Goal: Register for event/course

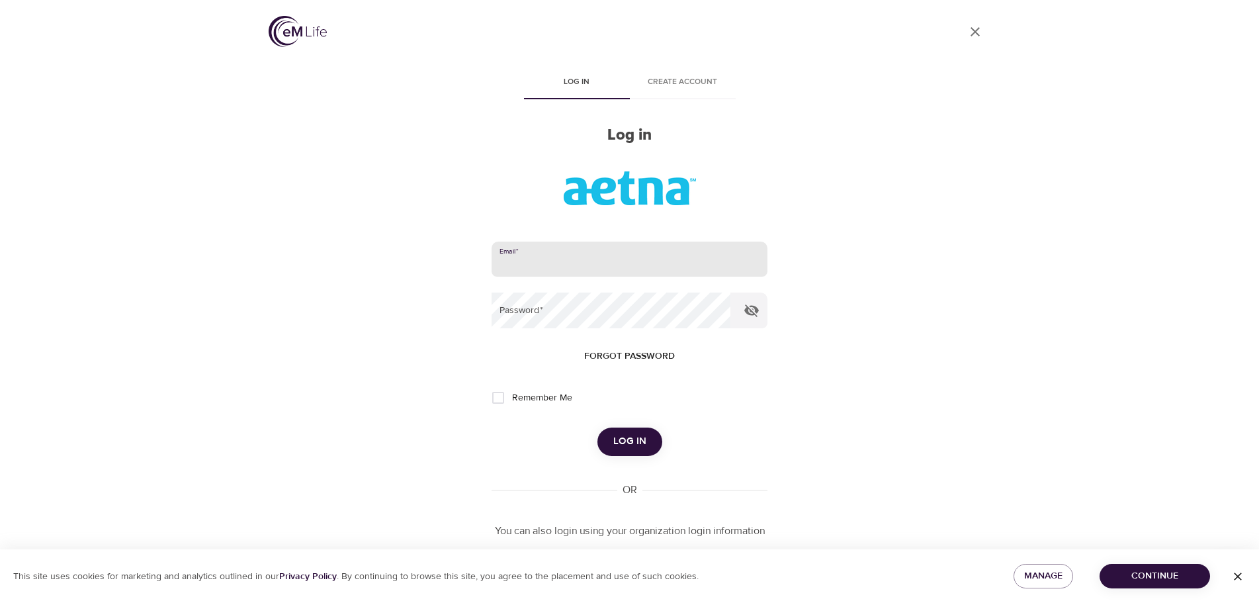
click at [569, 267] on input "email" at bounding box center [628, 259] width 275 height 36
click at [1177, 571] on span "Continue" at bounding box center [1154, 576] width 89 height 17
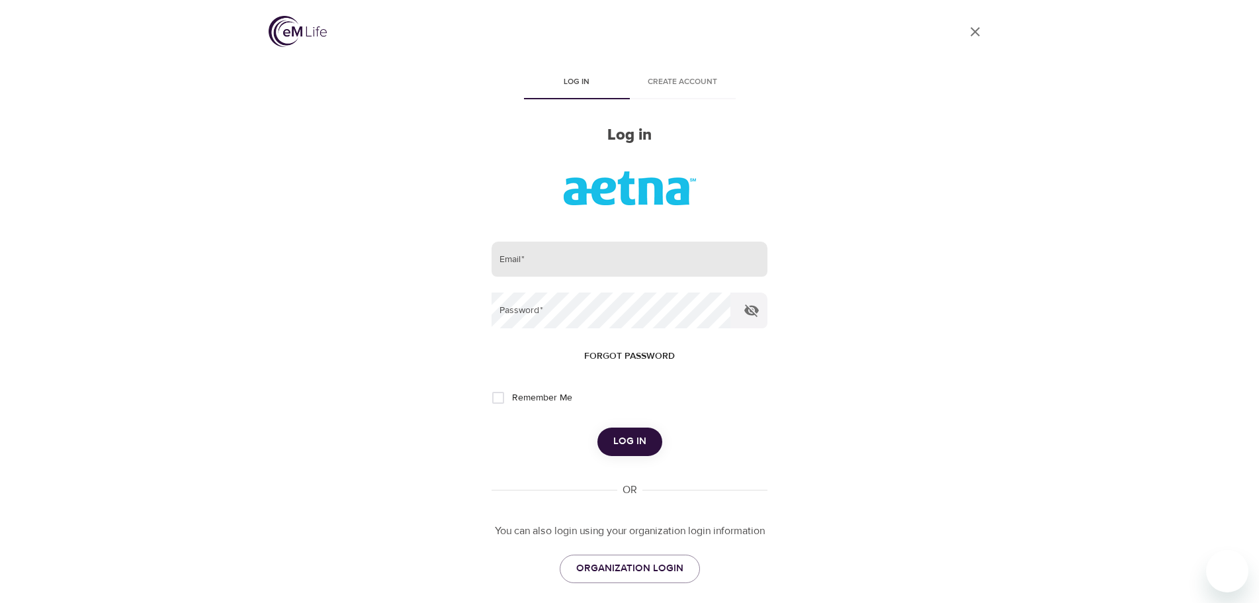
click at [568, 263] on input "email" at bounding box center [628, 259] width 275 height 36
type input "[EMAIL_ADDRESS][DOMAIN_NAME]"
click at [597, 427] on button "Log in" at bounding box center [629, 441] width 65 height 28
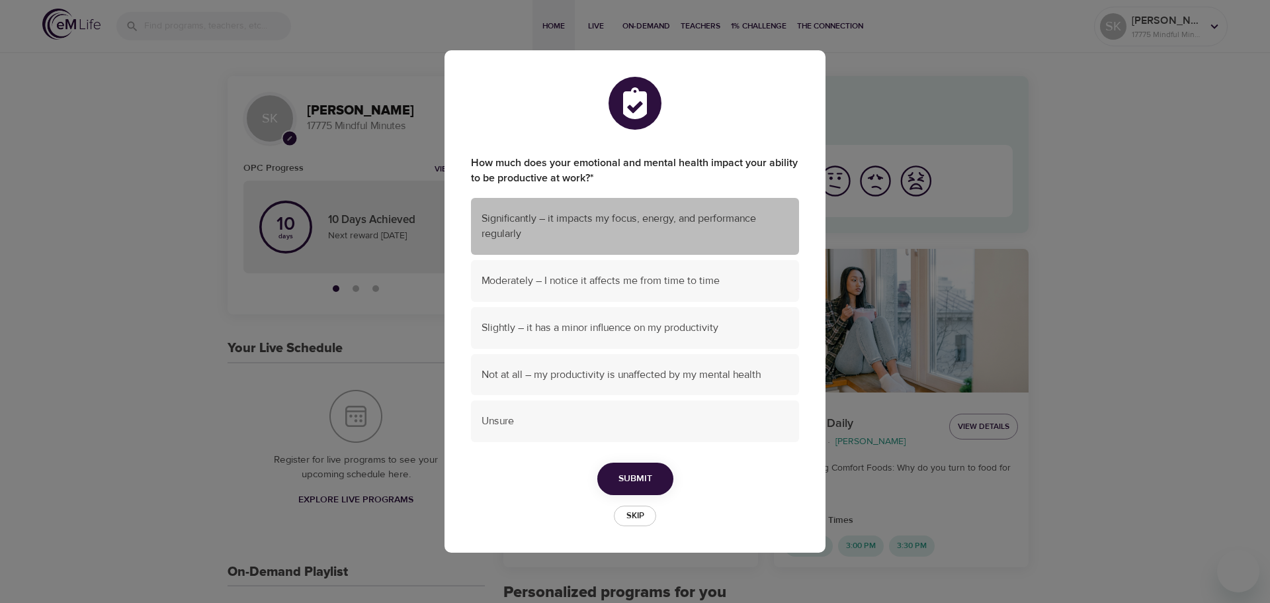
click at [568, 226] on span "Significantly – it impacts my focus, energy, and performance regularly" at bounding box center [635, 226] width 307 height 30
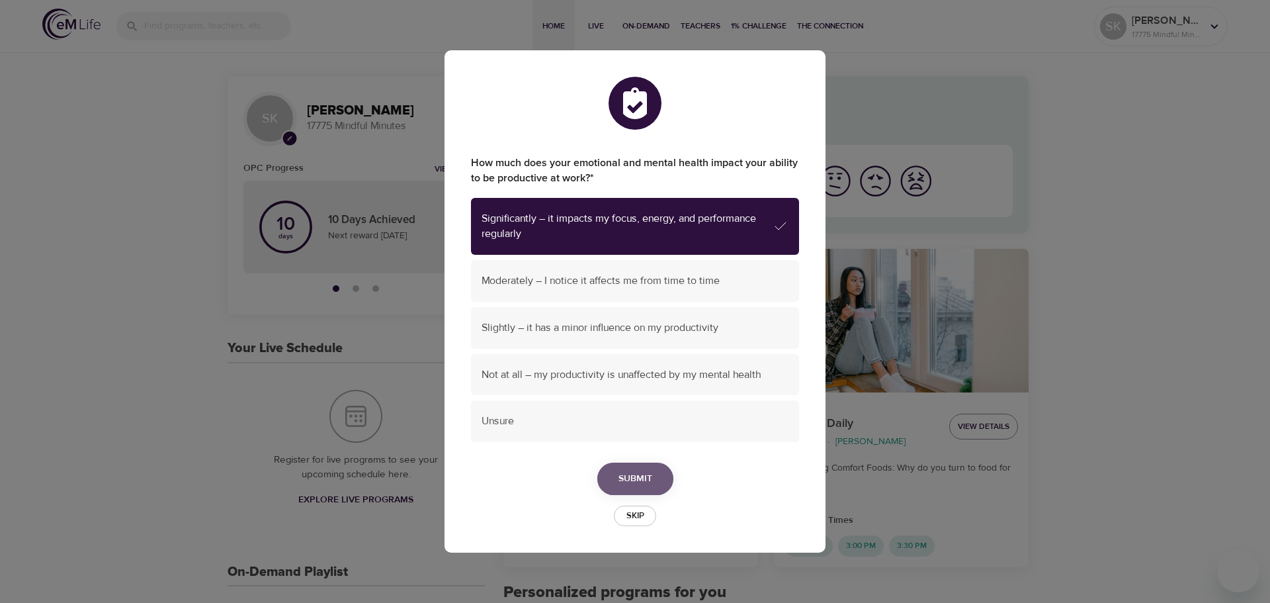
click at [642, 476] on span "Submit" at bounding box center [635, 478] width 34 height 17
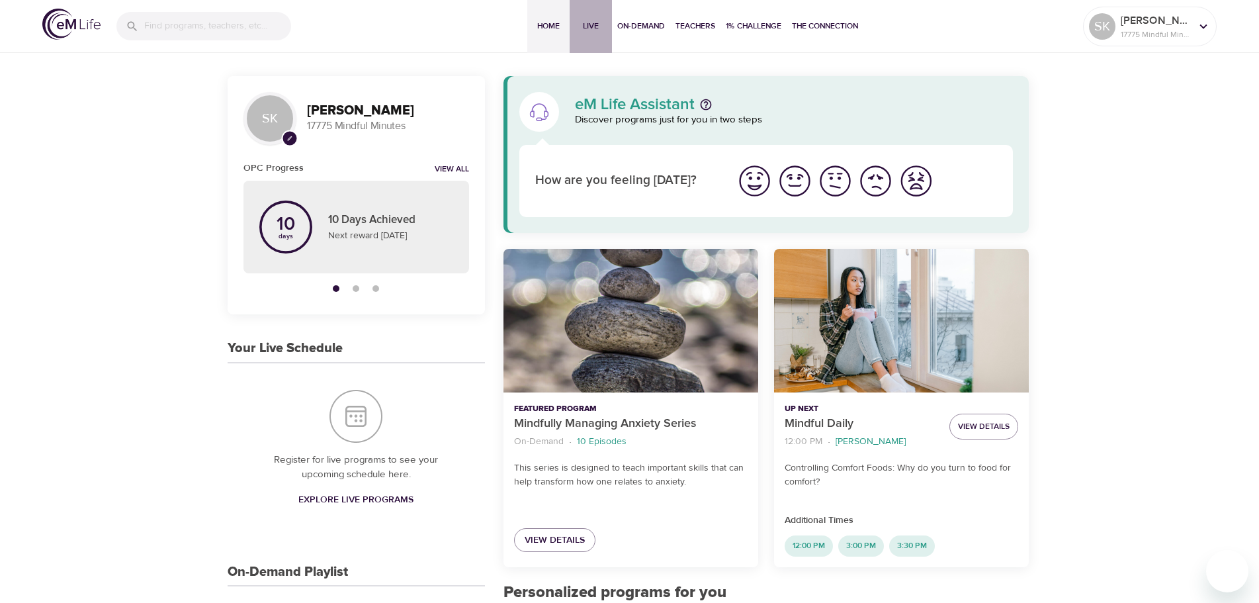
click at [585, 30] on span "Live" at bounding box center [591, 26] width 32 height 14
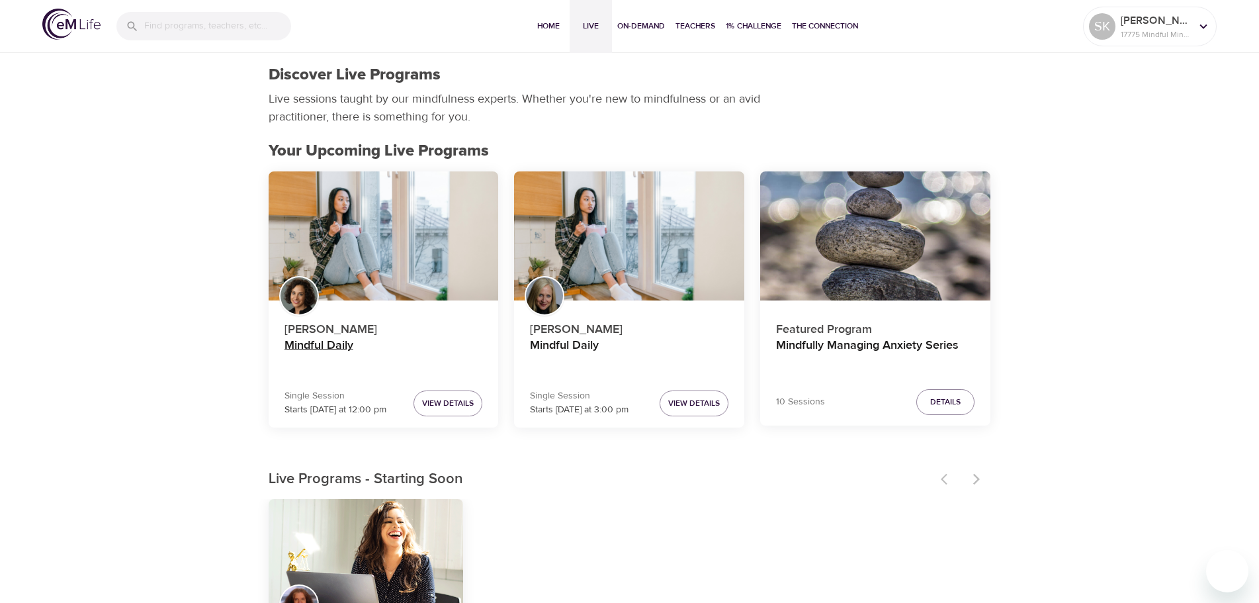
click at [325, 344] on h4 "Mindful Daily" at bounding box center [383, 354] width 198 height 32
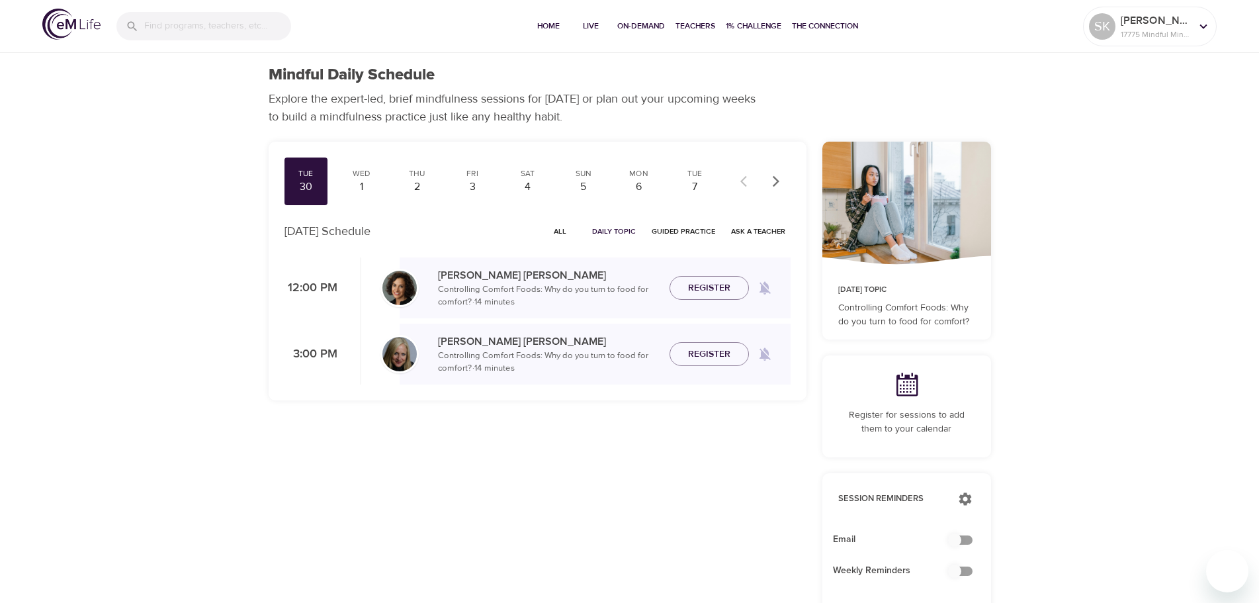
checkbox input "true"
click at [561, 232] on span "All" at bounding box center [560, 231] width 32 height 13
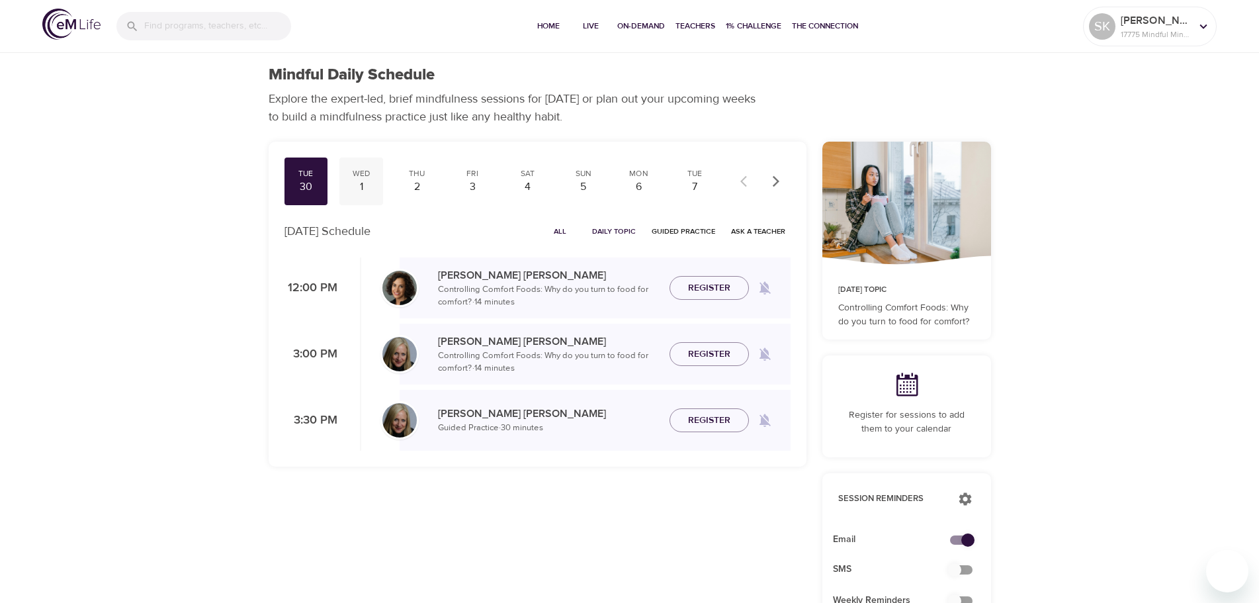
click at [360, 185] on div "1" at bounding box center [361, 186] width 33 height 15
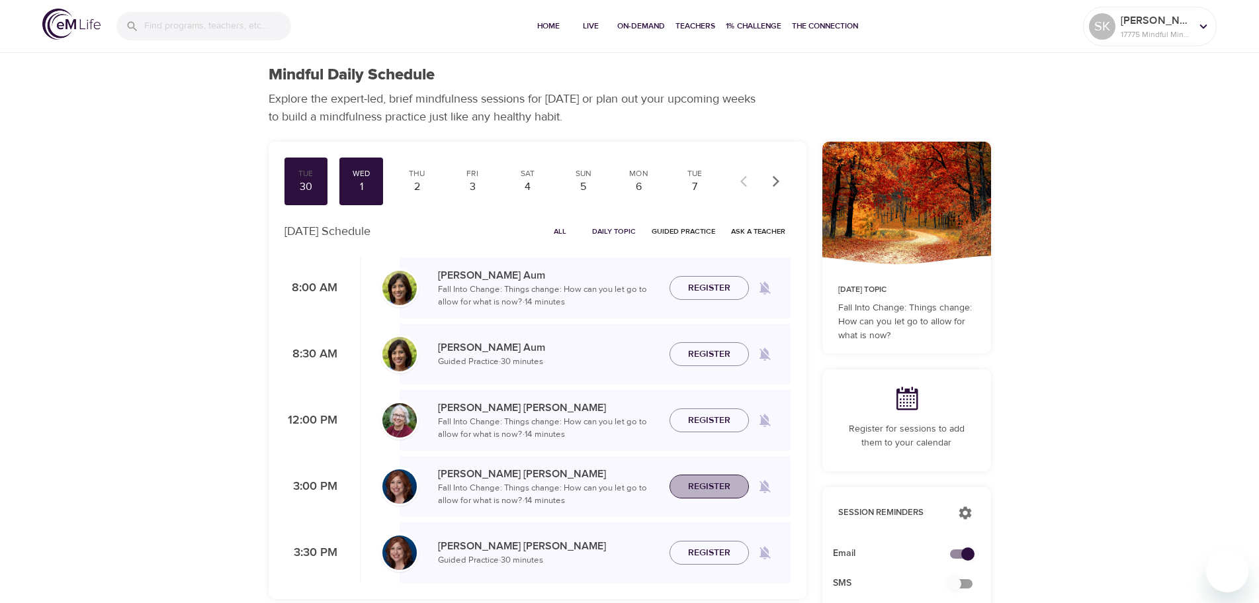
click at [711, 484] on span "Register" at bounding box center [709, 486] width 42 height 17
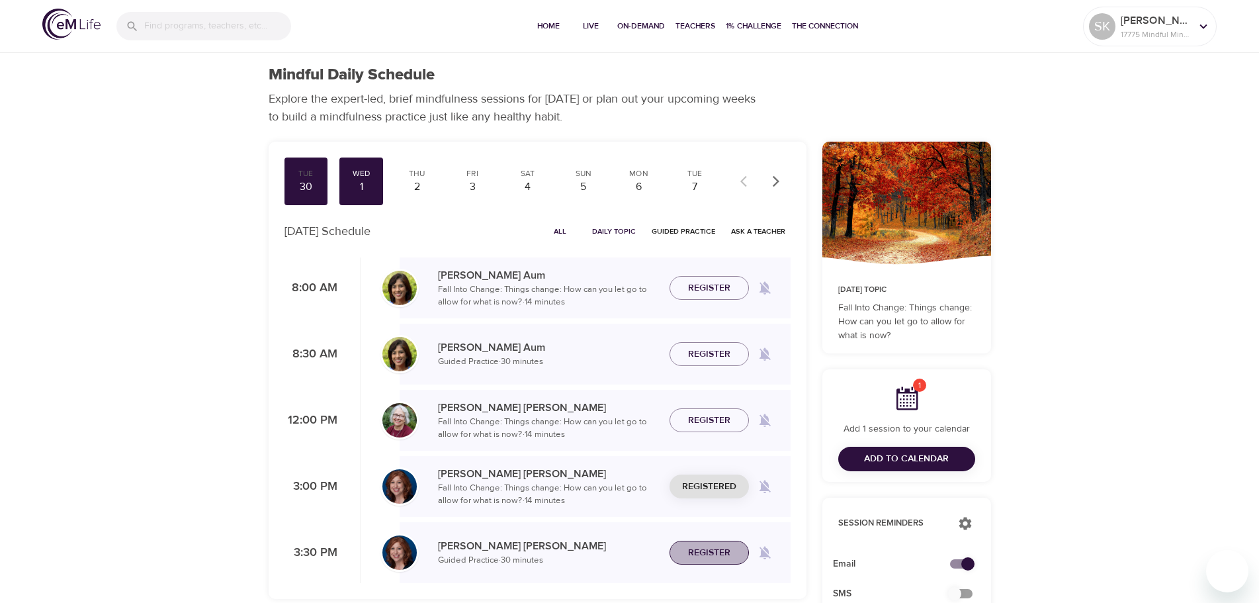
click at [714, 557] on span "Register" at bounding box center [709, 552] width 42 height 17
click at [419, 184] on div "2" at bounding box center [416, 186] width 33 height 15
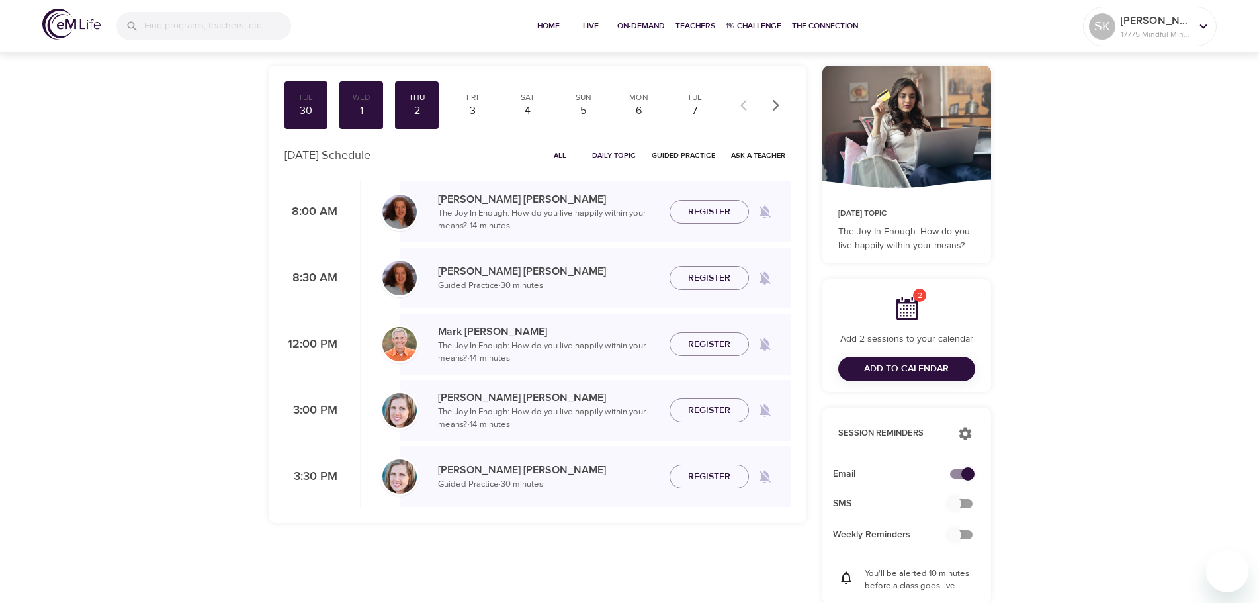
scroll to position [66, 0]
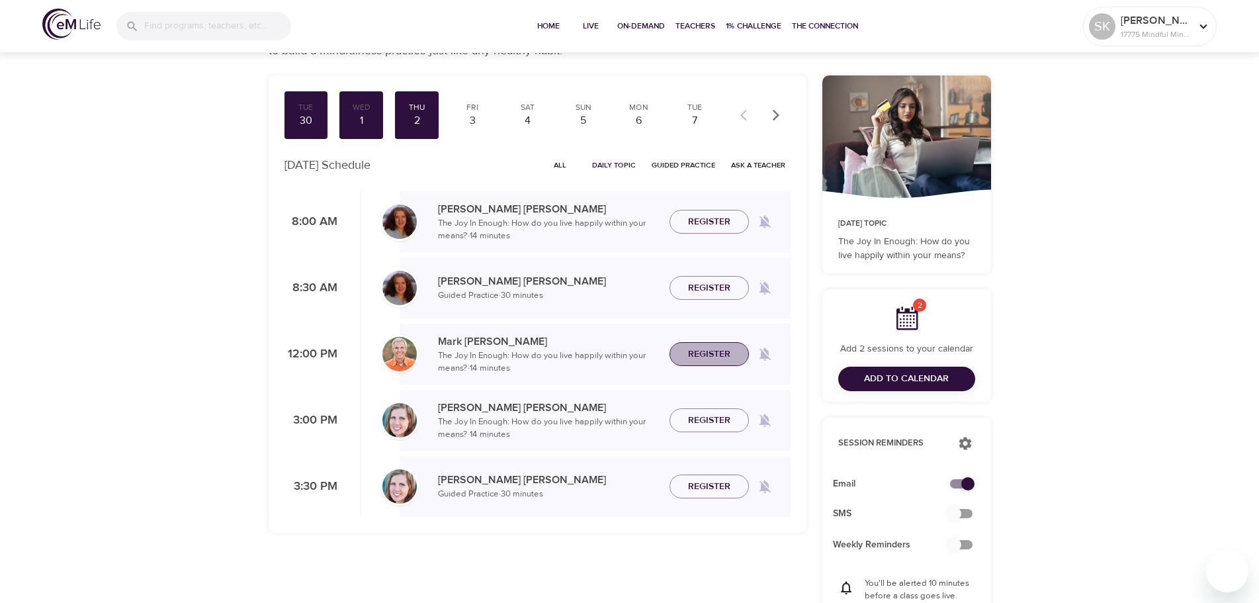
click at [718, 356] on span "Register" at bounding box center [709, 354] width 42 height 17
click at [471, 115] on div "3" at bounding box center [472, 120] width 33 height 15
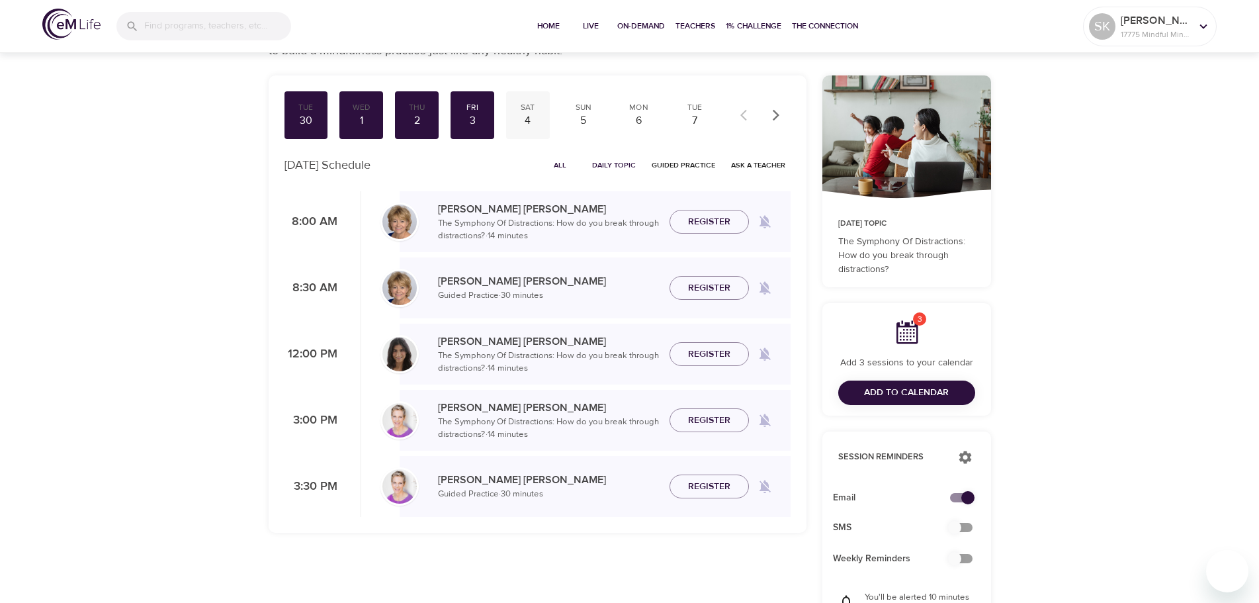
click at [527, 118] on div "4" at bounding box center [527, 120] width 33 height 15
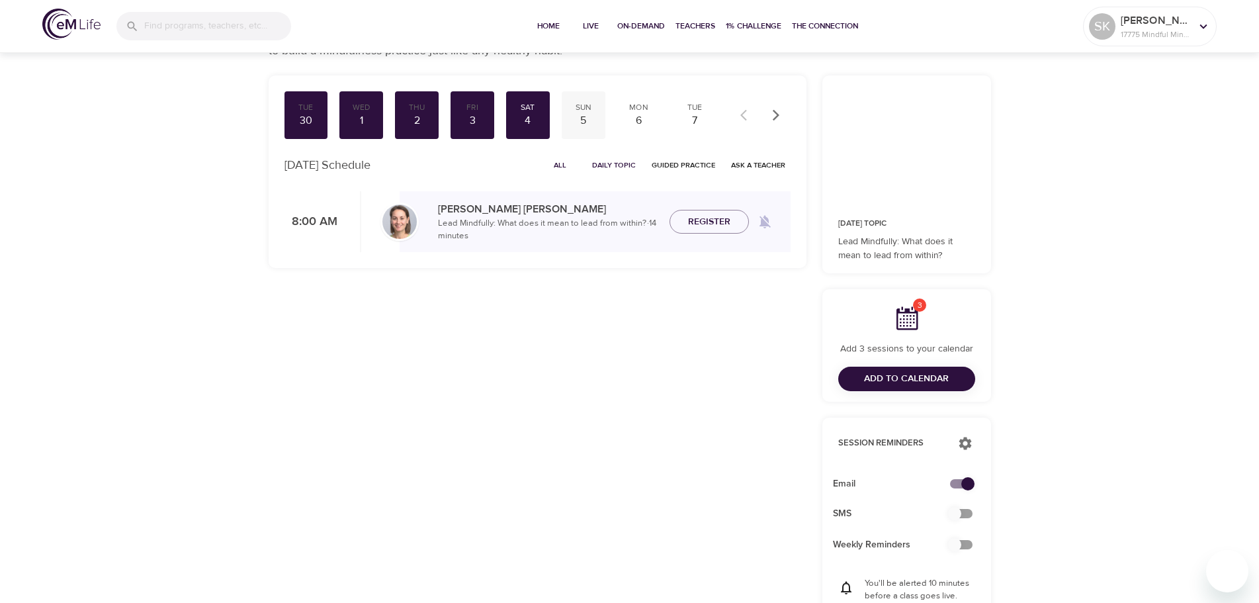
click at [583, 119] on div "5" at bounding box center [583, 120] width 33 height 15
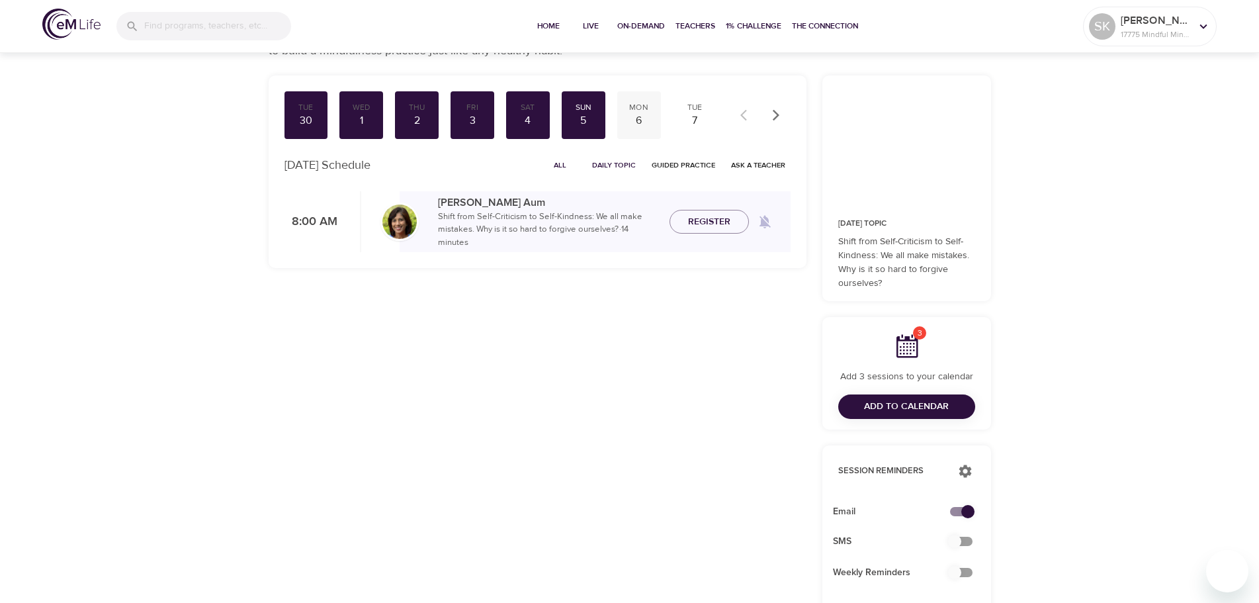
click at [642, 118] on div "6" at bounding box center [638, 120] width 33 height 15
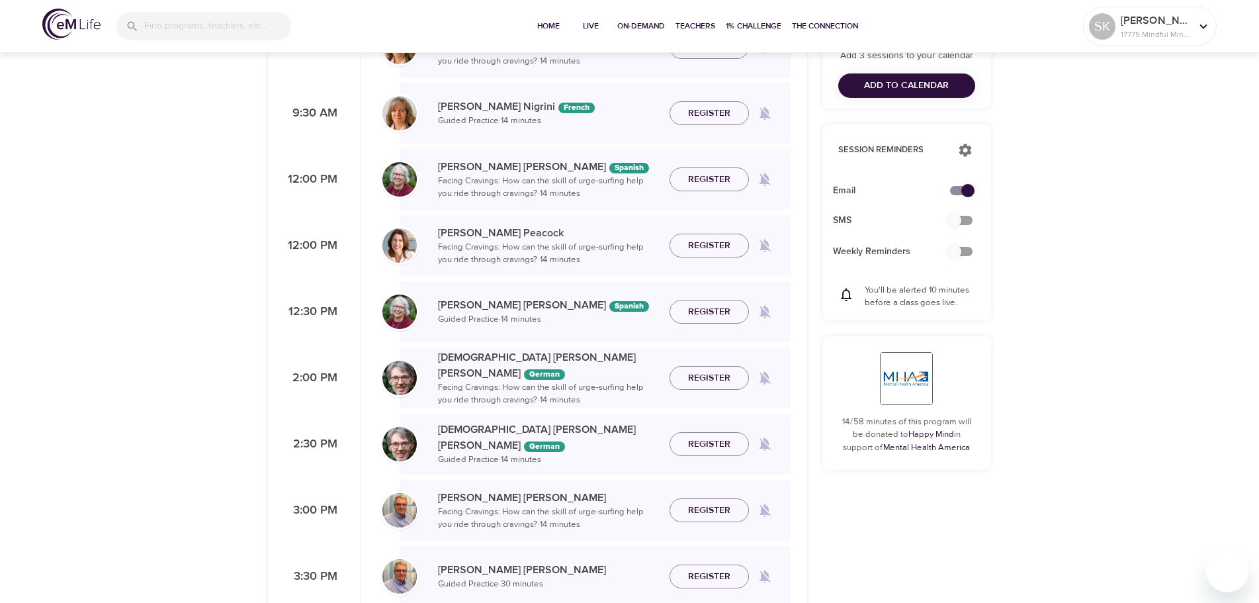
scroll to position [463, 0]
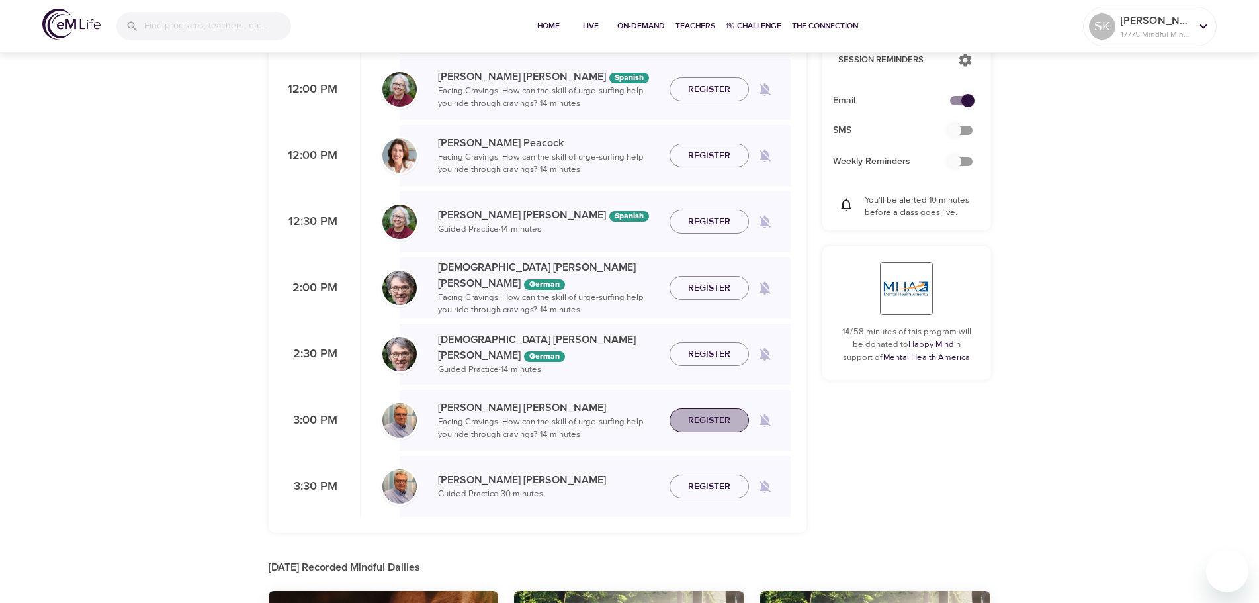
click at [704, 421] on span "Register" at bounding box center [709, 420] width 42 height 17
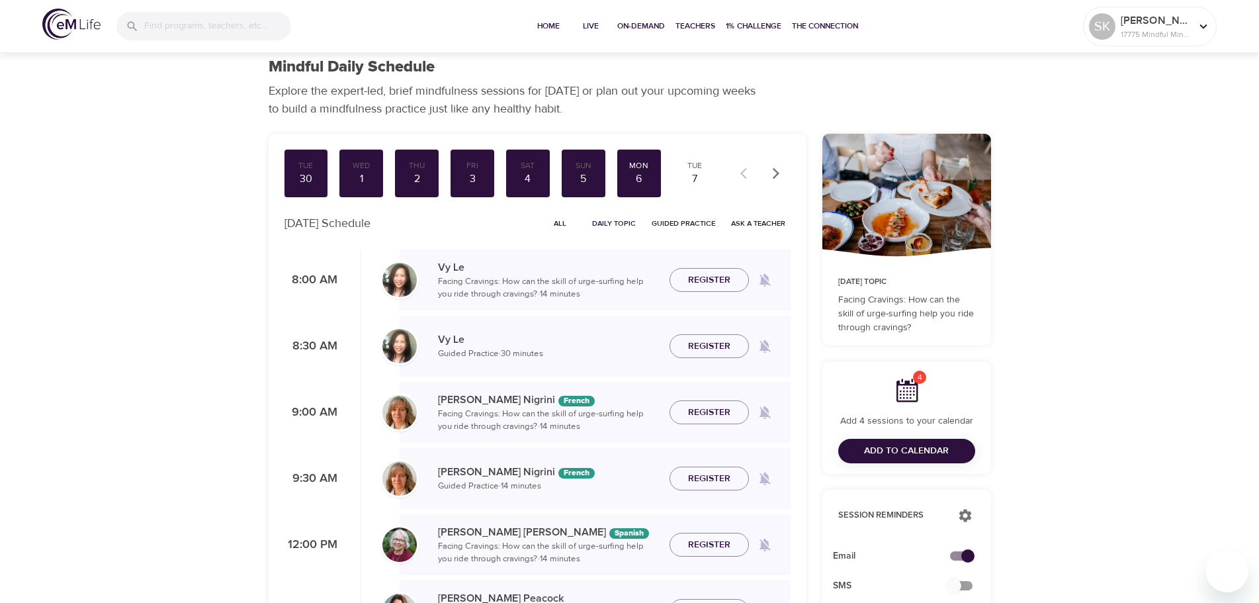
scroll to position [0, 0]
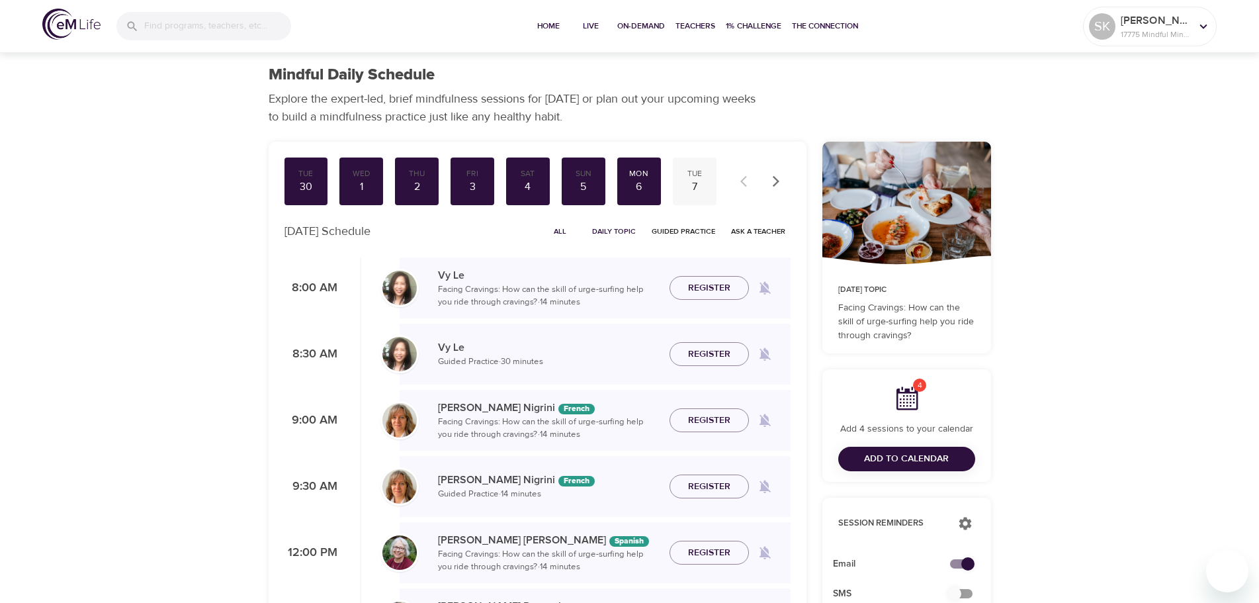
click at [693, 181] on div "7" at bounding box center [694, 186] width 33 height 15
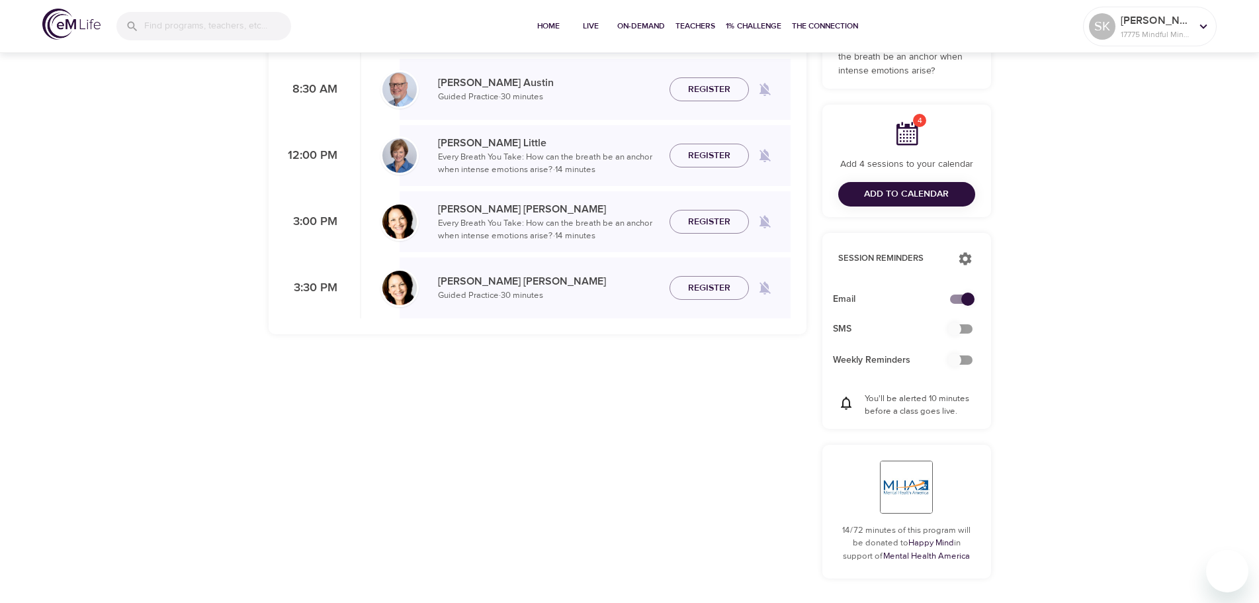
scroll to position [66, 0]
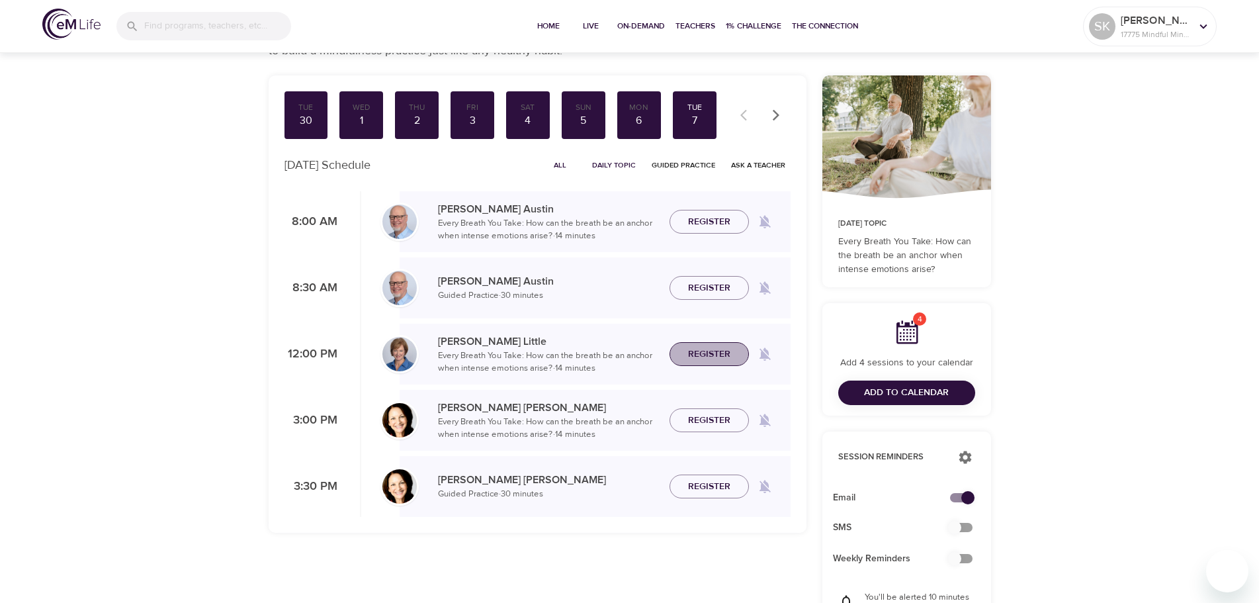
click at [702, 357] on span "Register" at bounding box center [709, 354] width 42 height 17
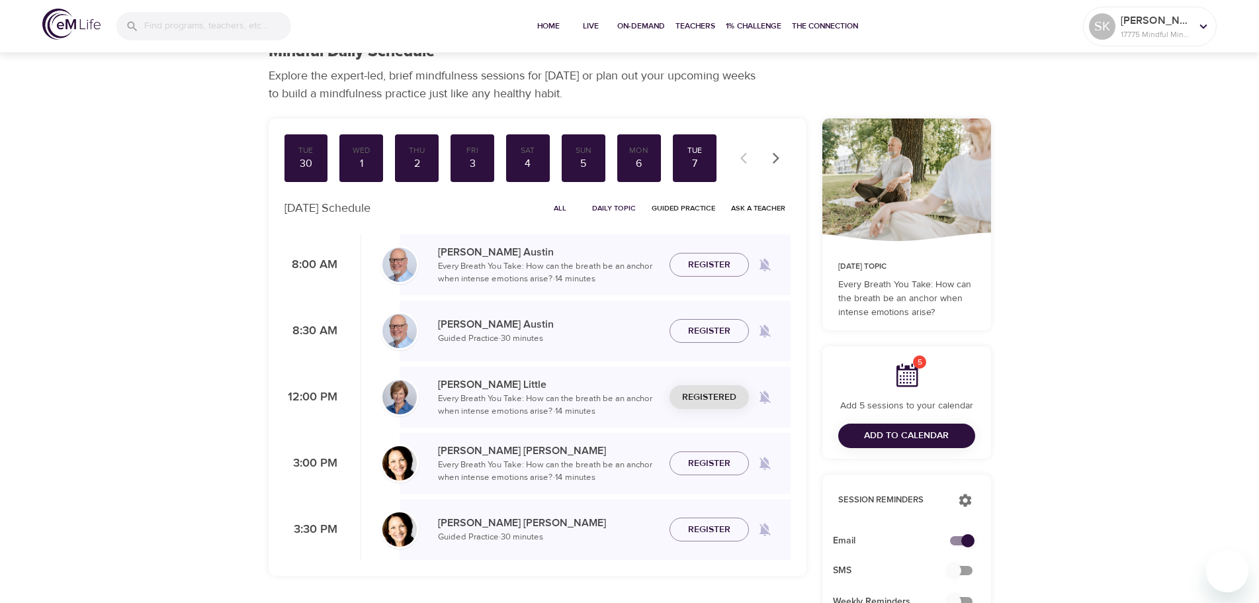
scroll to position [0, 0]
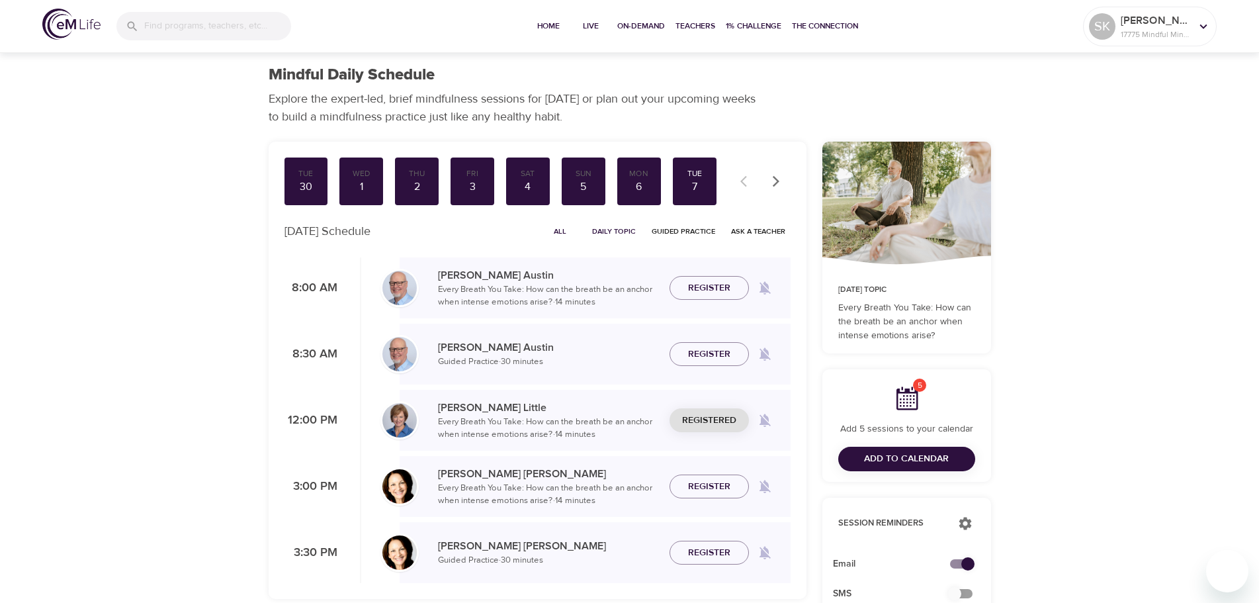
click at [778, 183] on icon "button" at bounding box center [775, 181] width 13 height 13
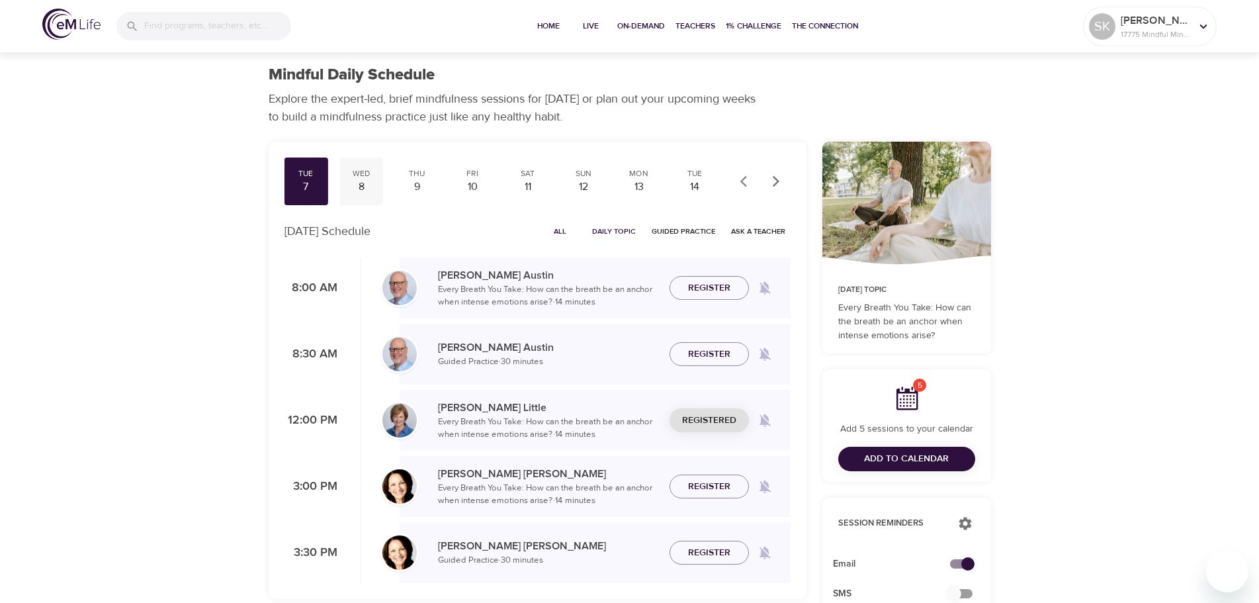
click at [361, 184] on div "8" at bounding box center [361, 186] width 33 height 15
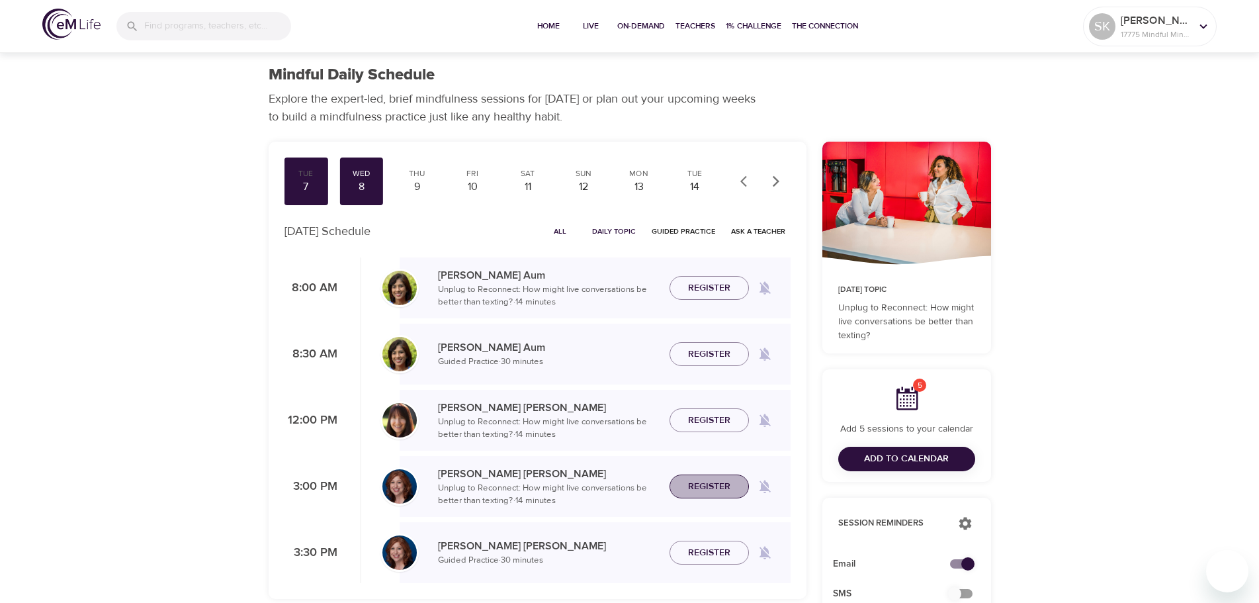
click at [716, 486] on span "Register" at bounding box center [709, 486] width 42 height 17
click at [717, 556] on span "Register" at bounding box center [709, 552] width 42 height 17
click at [413, 187] on div "9" at bounding box center [416, 186] width 33 height 15
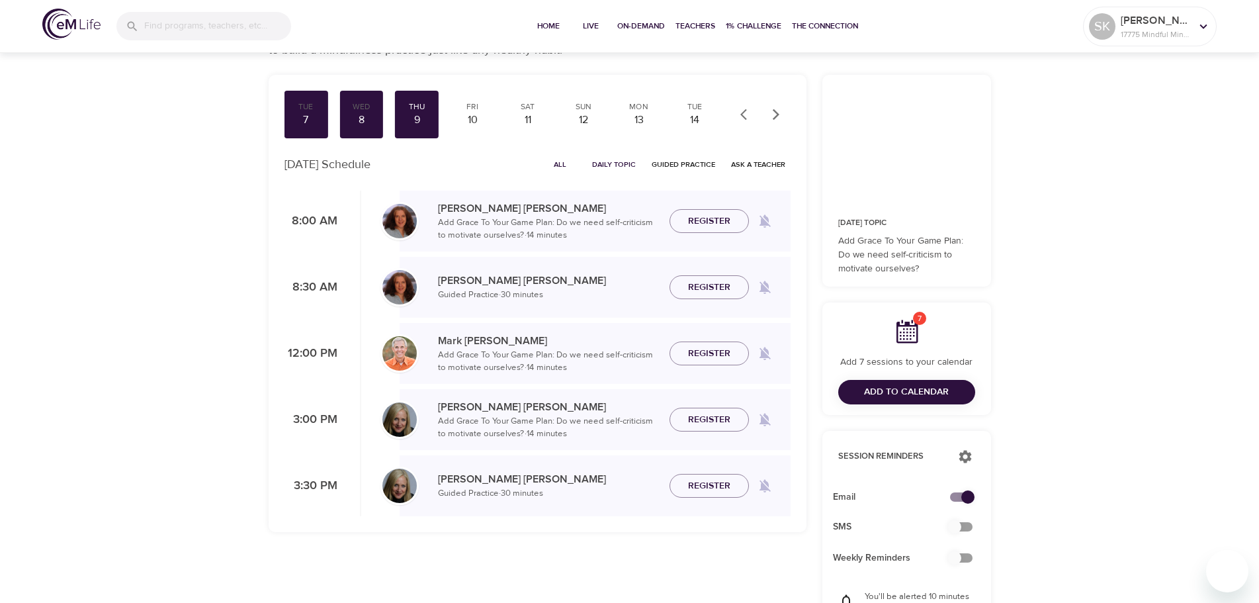
scroll to position [66, 0]
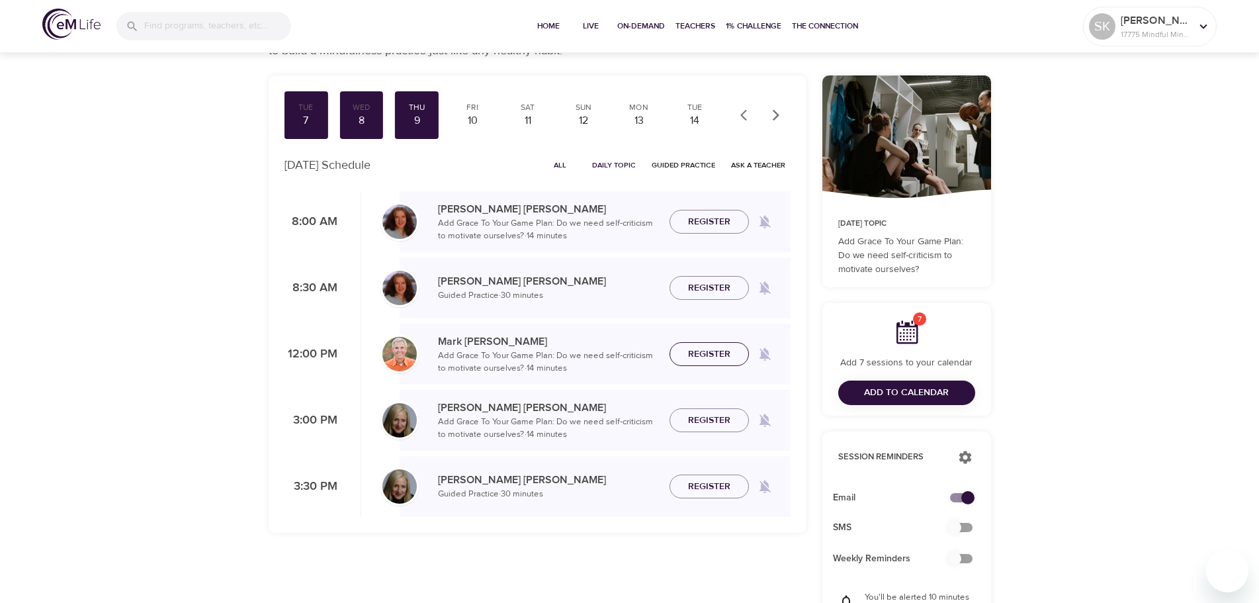
click at [716, 357] on span "Register" at bounding box center [709, 354] width 42 height 17
click at [473, 122] on div "10" at bounding box center [472, 120] width 33 height 15
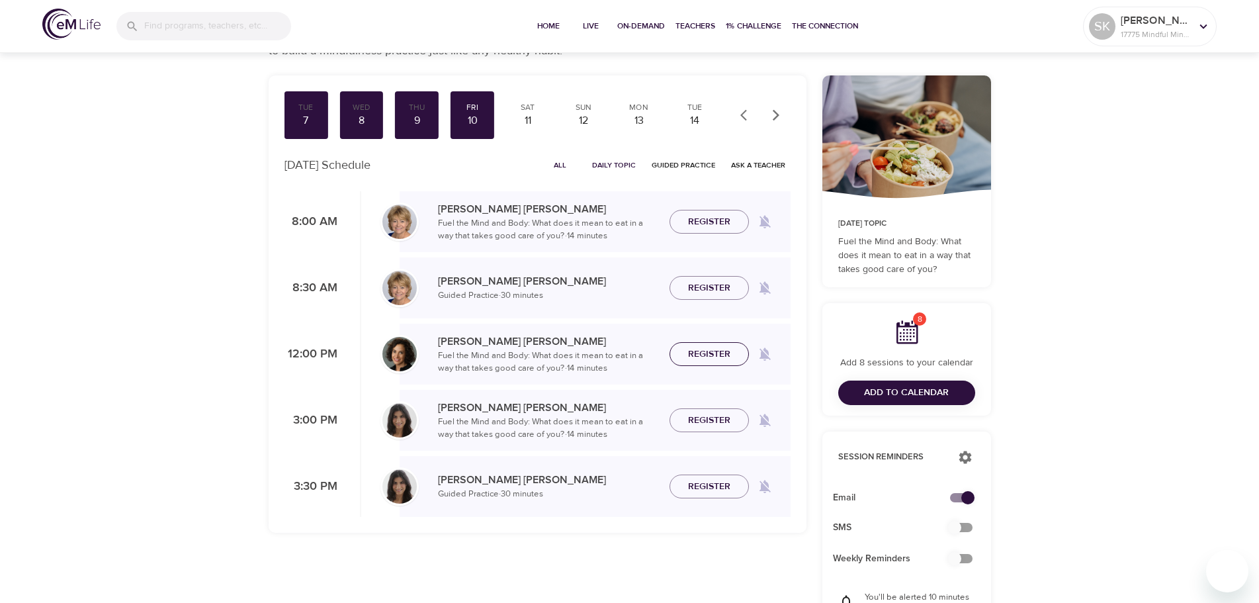
click at [712, 353] on span "Register" at bounding box center [709, 354] width 42 height 17
click at [526, 122] on div "11" at bounding box center [527, 120] width 33 height 15
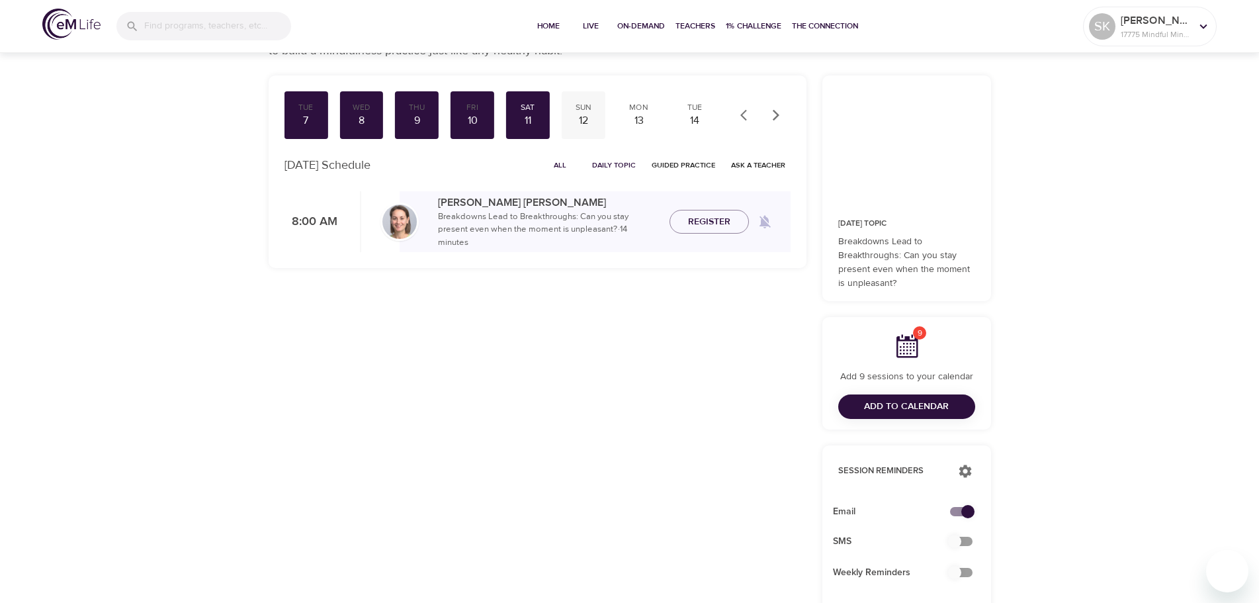
click at [583, 119] on div "12" at bounding box center [583, 120] width 33 height 15
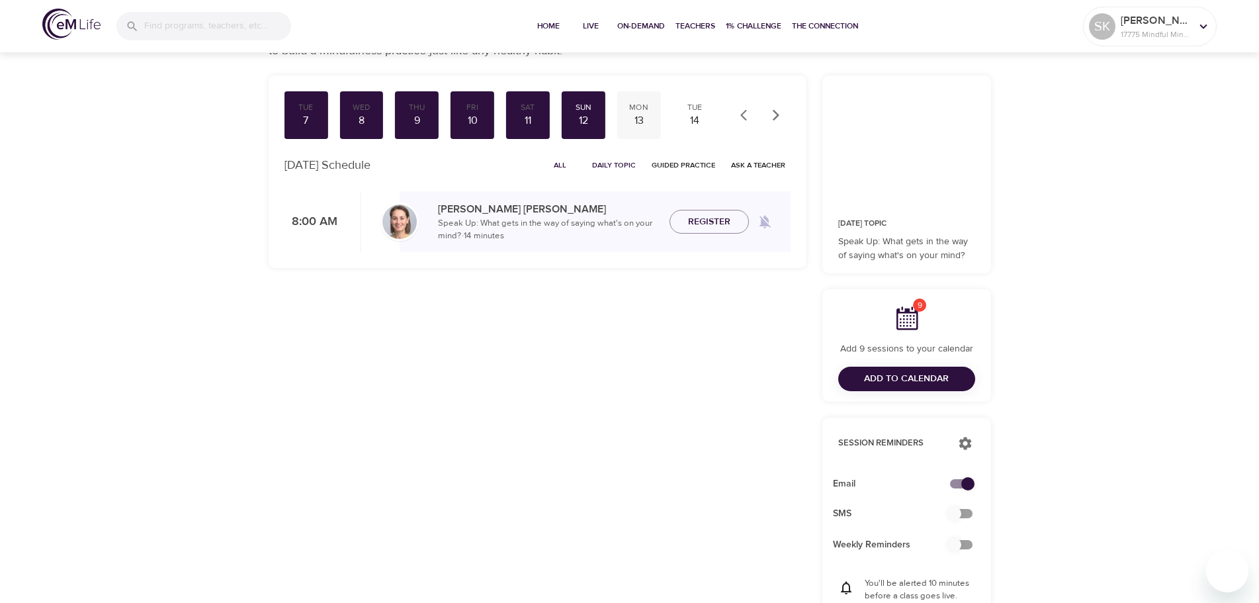
click at [646, 116] on div "13" at bounding box center [638, 120] width 33 height 15
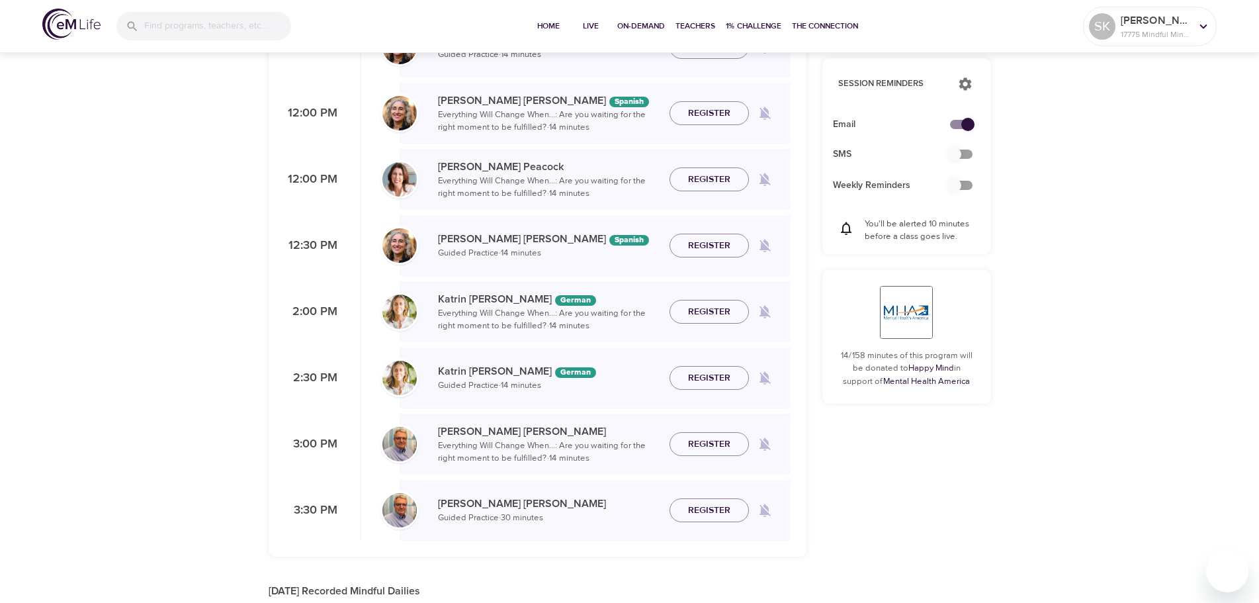
scroll to position [463, 0]
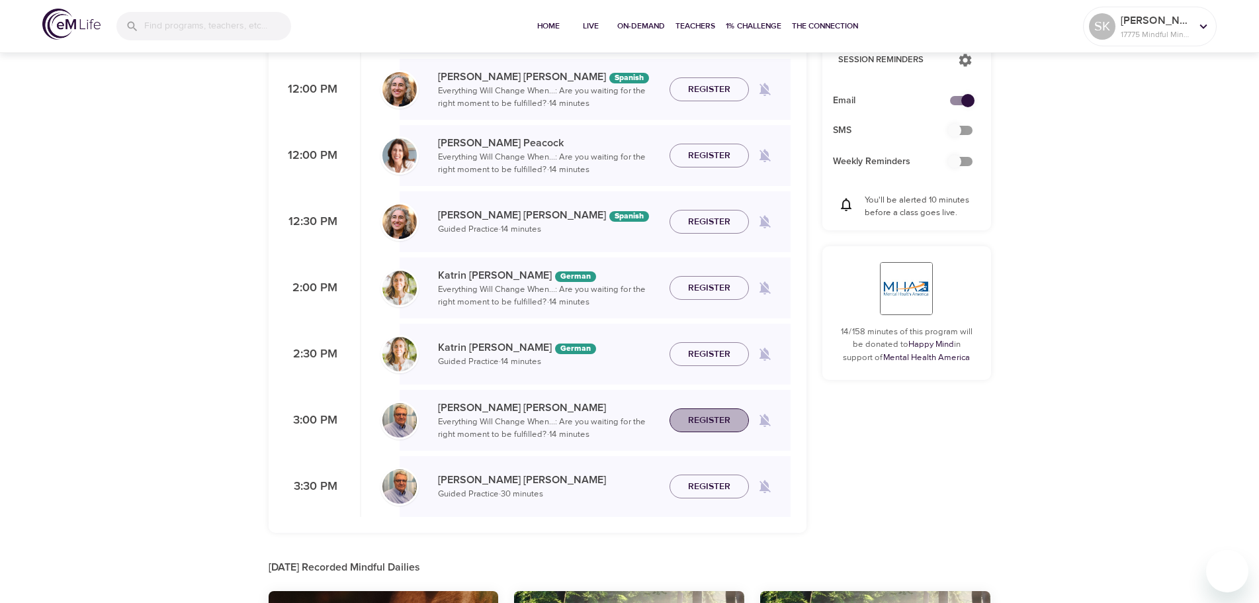
click at [711, 424] on span "Register" at bounding box center [709, 420] width 42 height 17
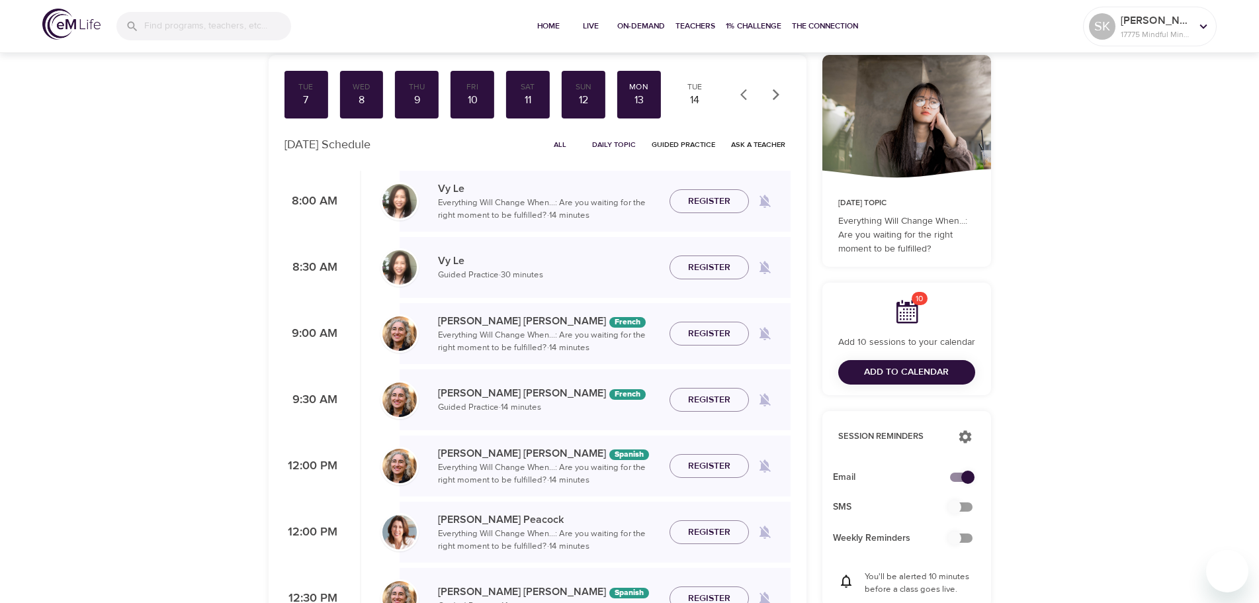
scroll to position [0, 0]
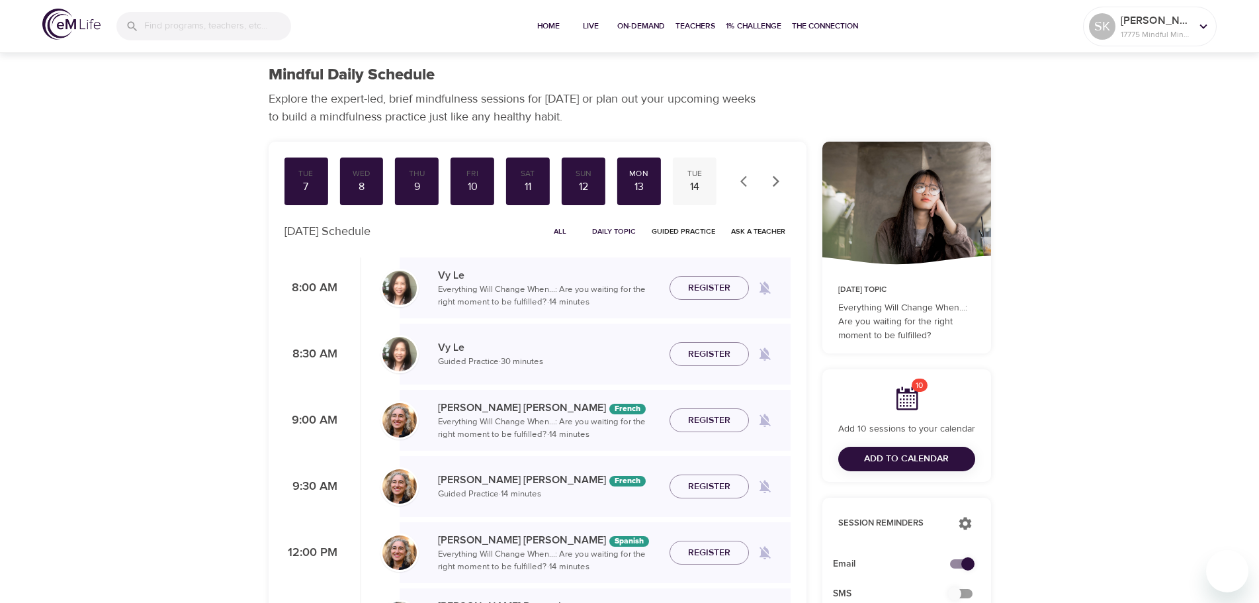
click at [698, 181] on div "14" at bounding box center [694, 186] width 33 height 15
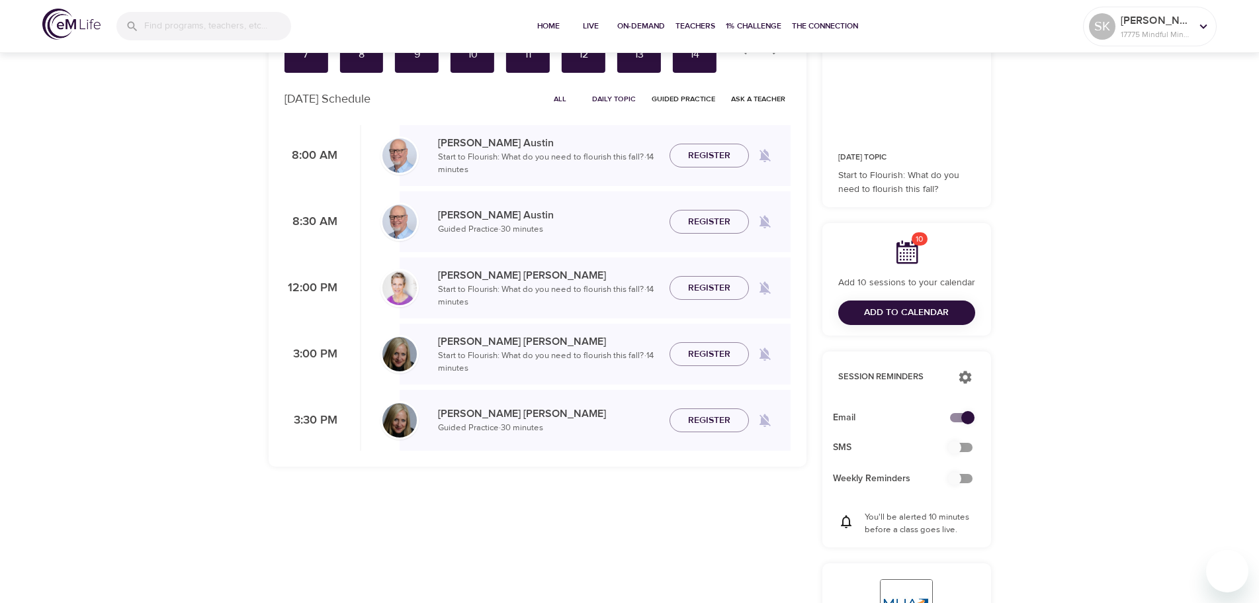
scroll to position [66, 0]
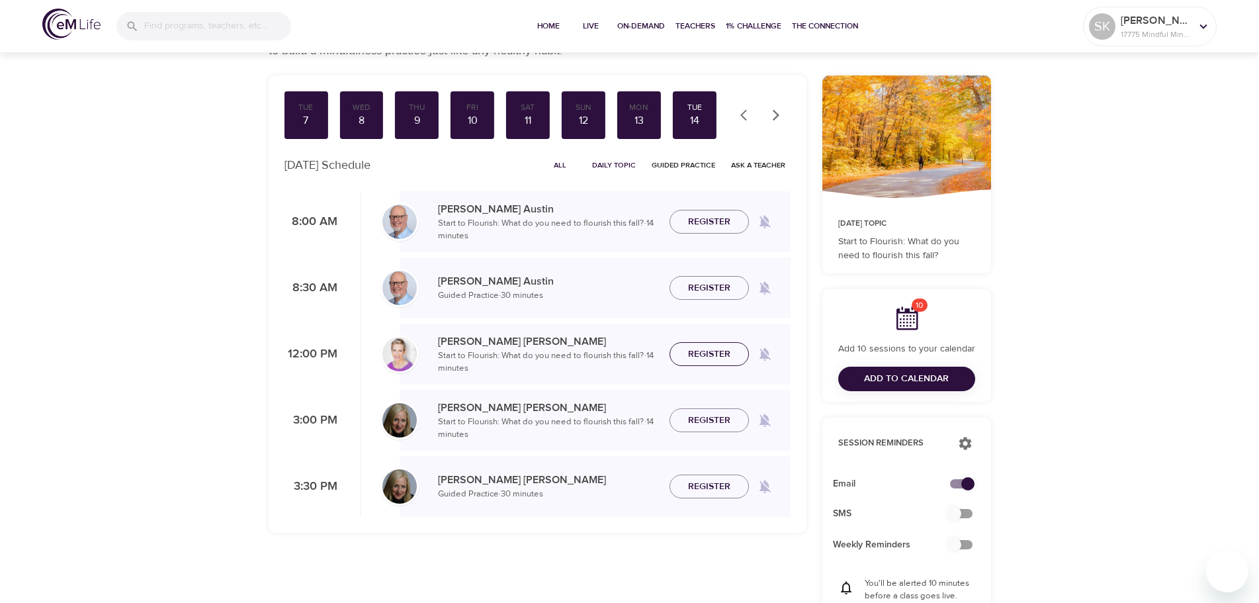
click at [715, 355] on span "Register" at bounding box center [709, 354] width 42 height 17
click at [776, 115] on icon "button" at bounding box center [775, 114] width 13 height 13
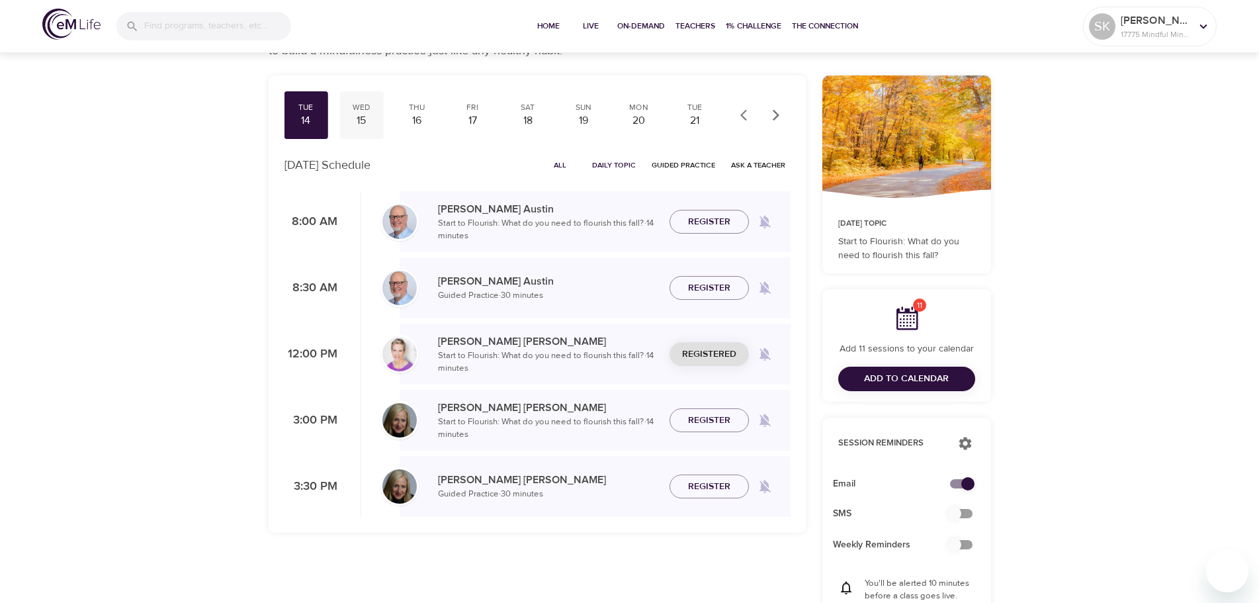
click at [360, 114] on div "15" at bounding box center [361, 120] width 33 height 15
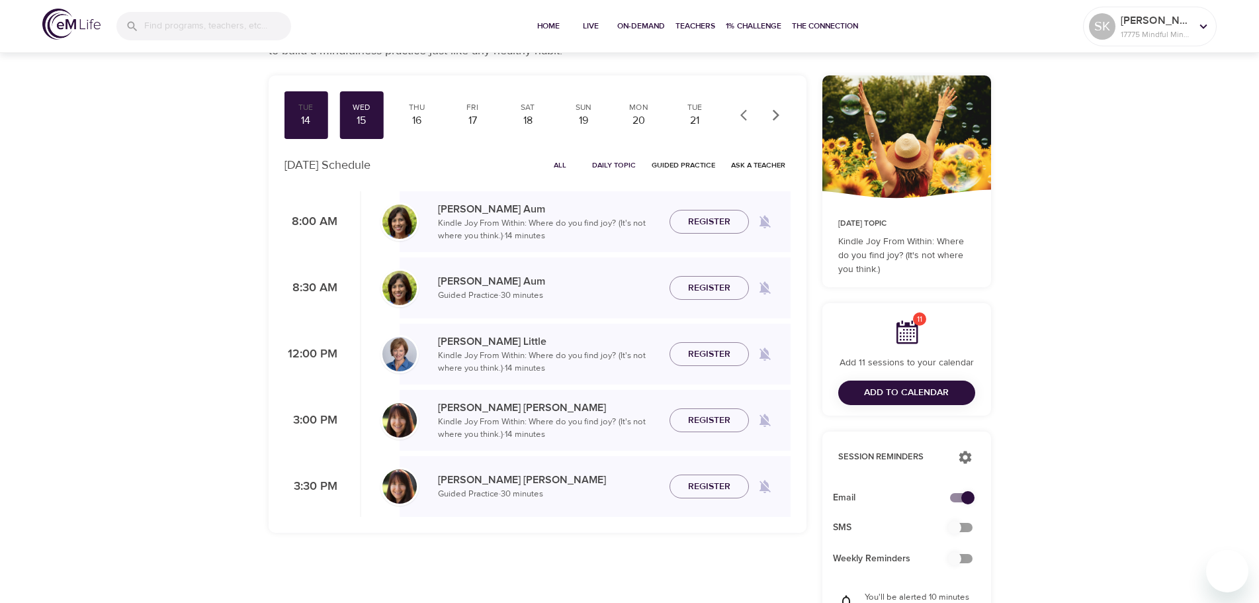
drag, startPoint x: 707, startPoint y: 359, endPoint x: 484, endPoint y: 299, distance: 231.5
click at [707, 359] on span "Register" at bounding box center [709, 354] width 42 height 17
click at [418, 115] on div "16" at bounding box center [416, 120] width 33 height 15
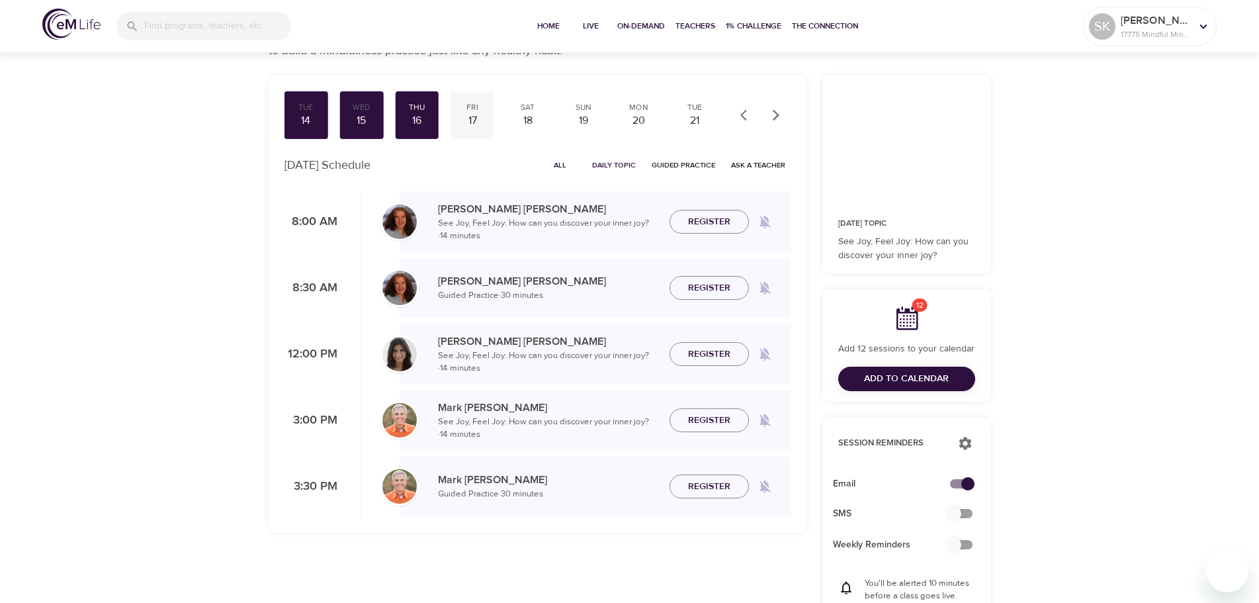
click at [472, 119] on div "17" at bounding box center [472, 120] width 33 height 15
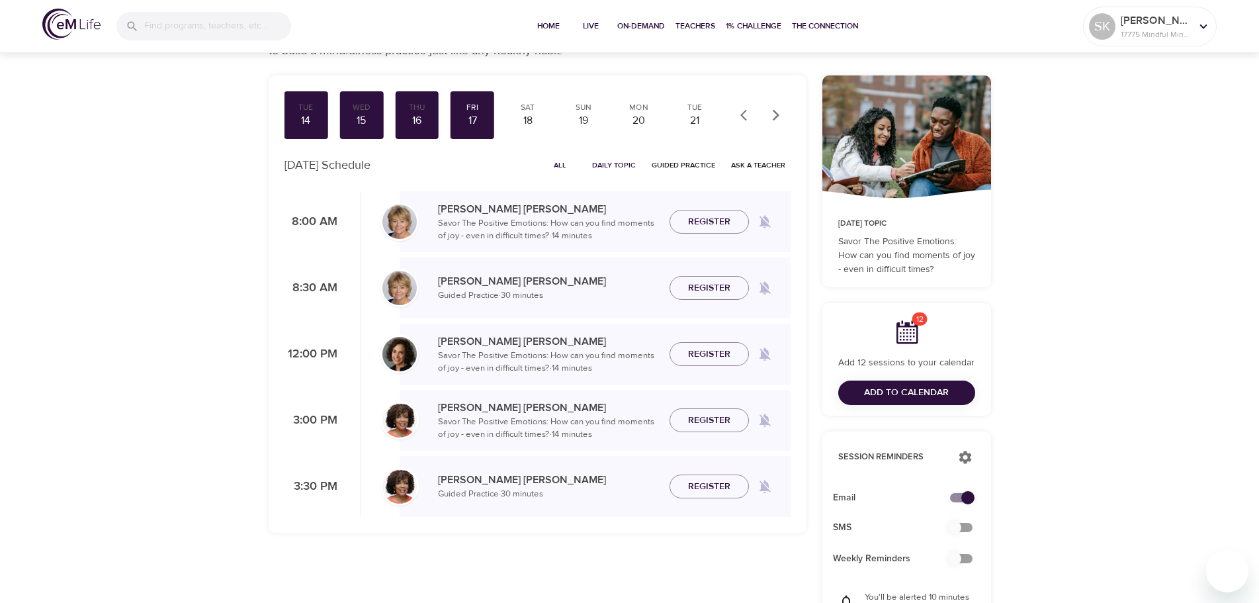
click at [713, 353] on span "Register" at bounding box center [709, 354] width 42 height 17
click at [531, 113] on div "18" at bounding box center [527, 120] width 33 height 15
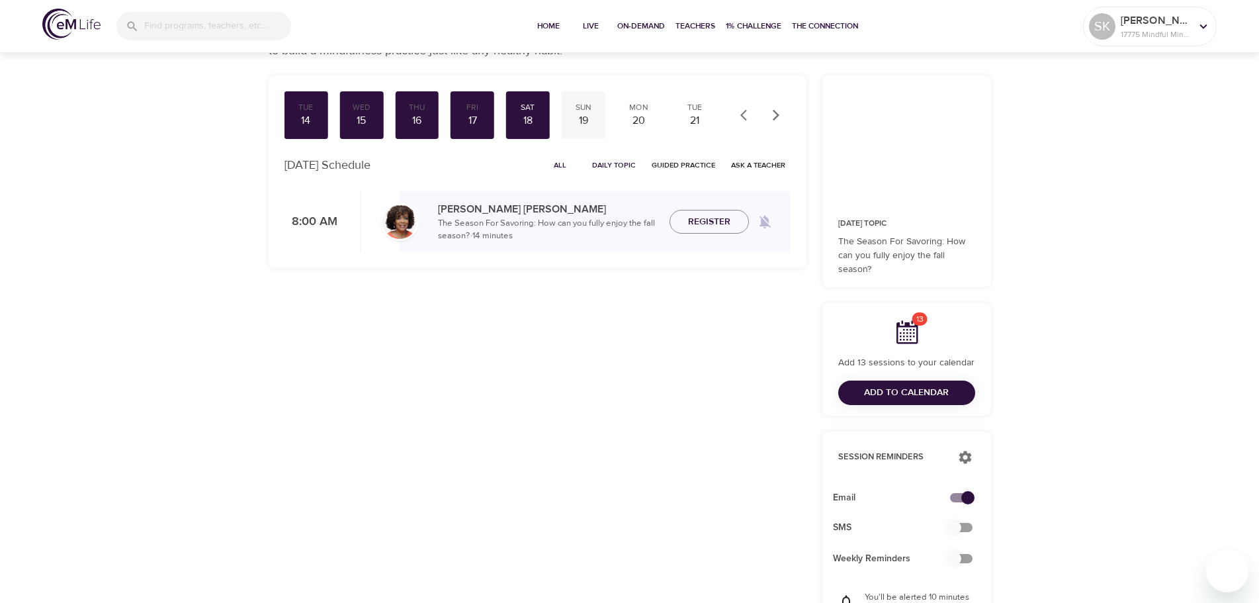
click at [581, 115] on div "19" at bounding box center [583, 120] width 33 height 15
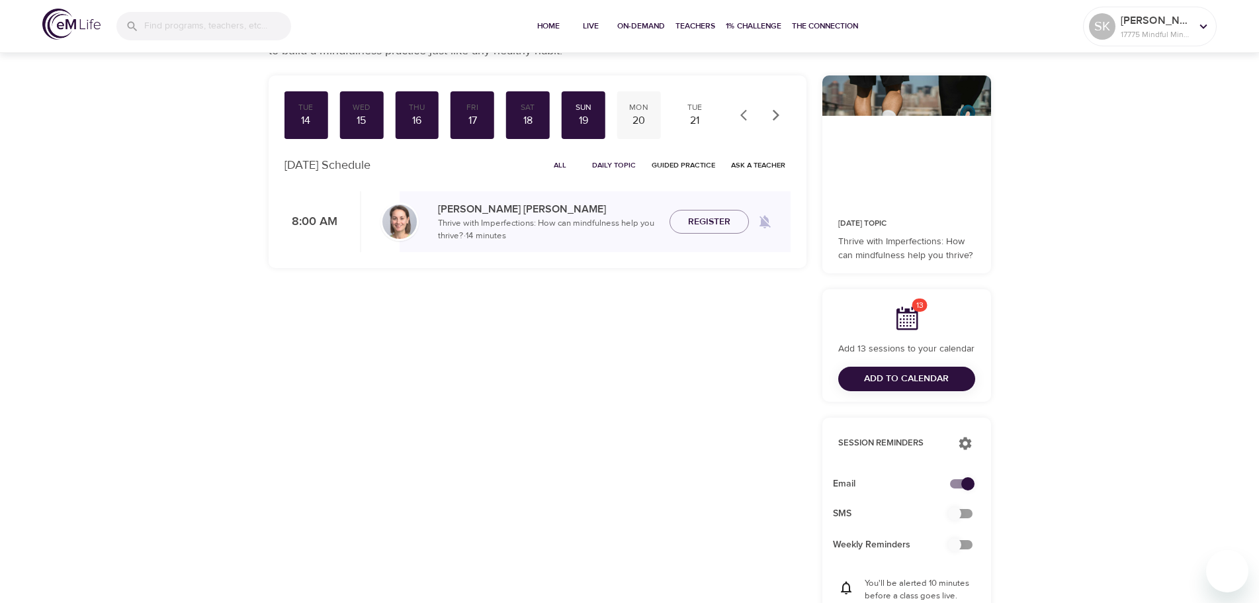
click at [634, 122] on div "20" at bounding box center [638, 120] width 33 height 15
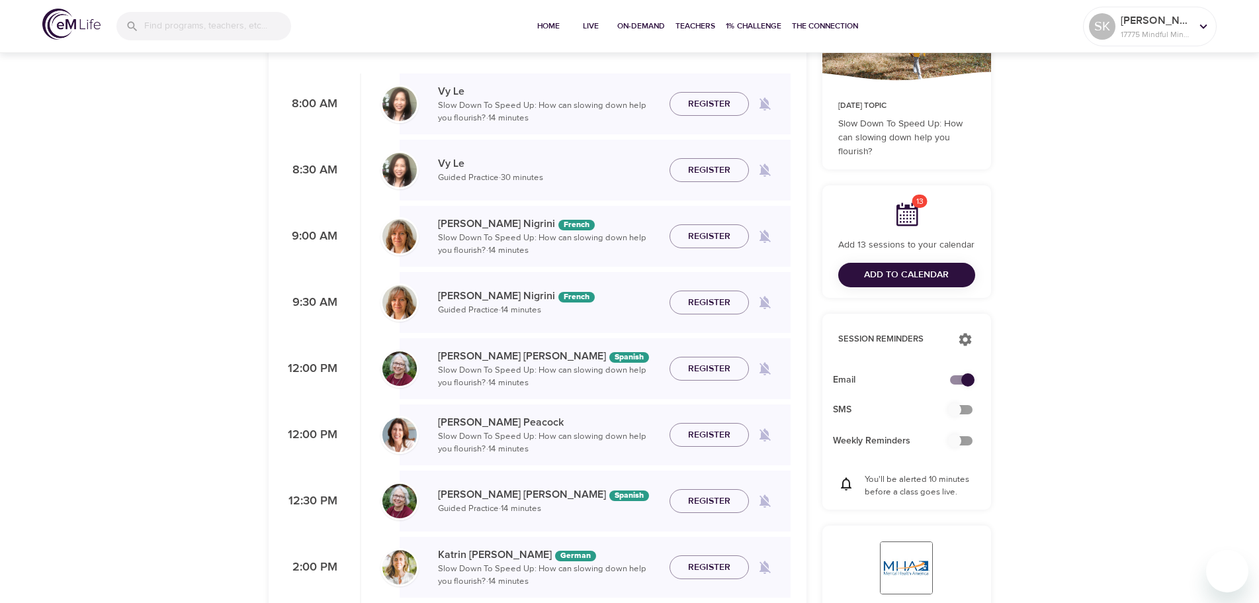
scroll to position [198, 0]
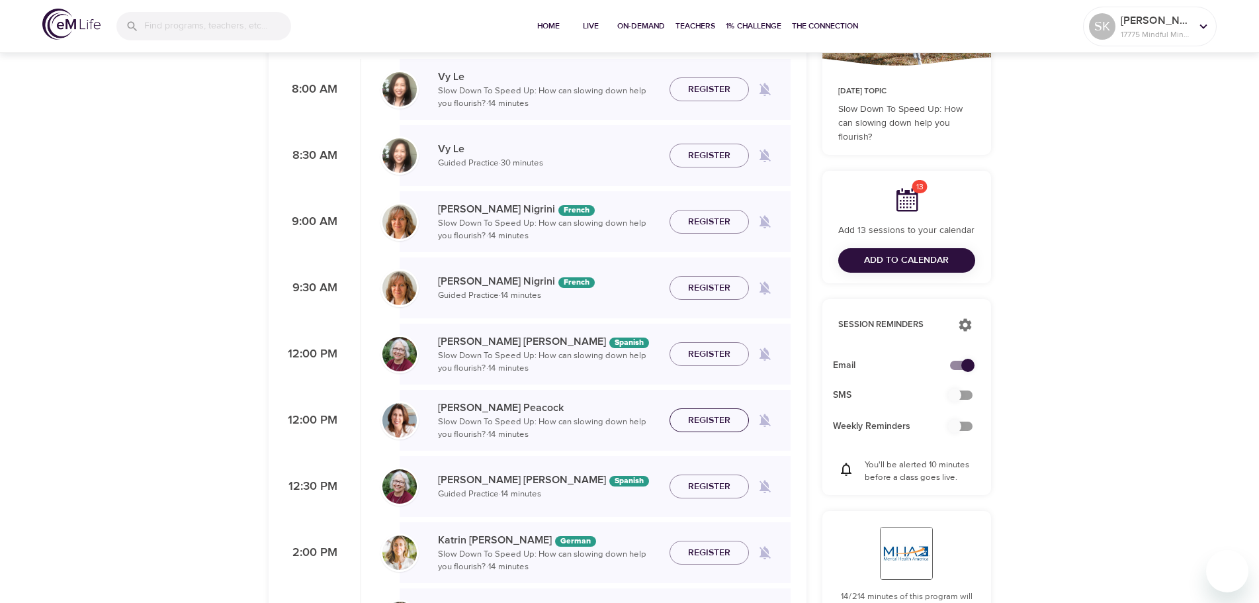
click at [718, 419] on span "Register" at bounding box center [709, 420] width 42 height 17
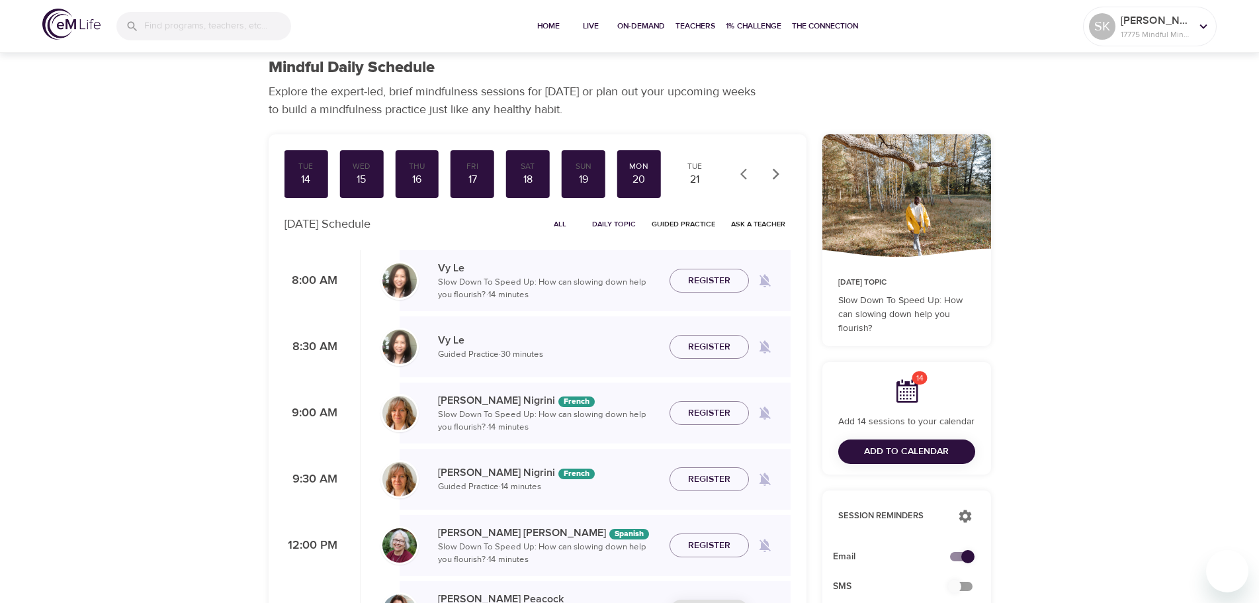
scroll to position [0, 0]
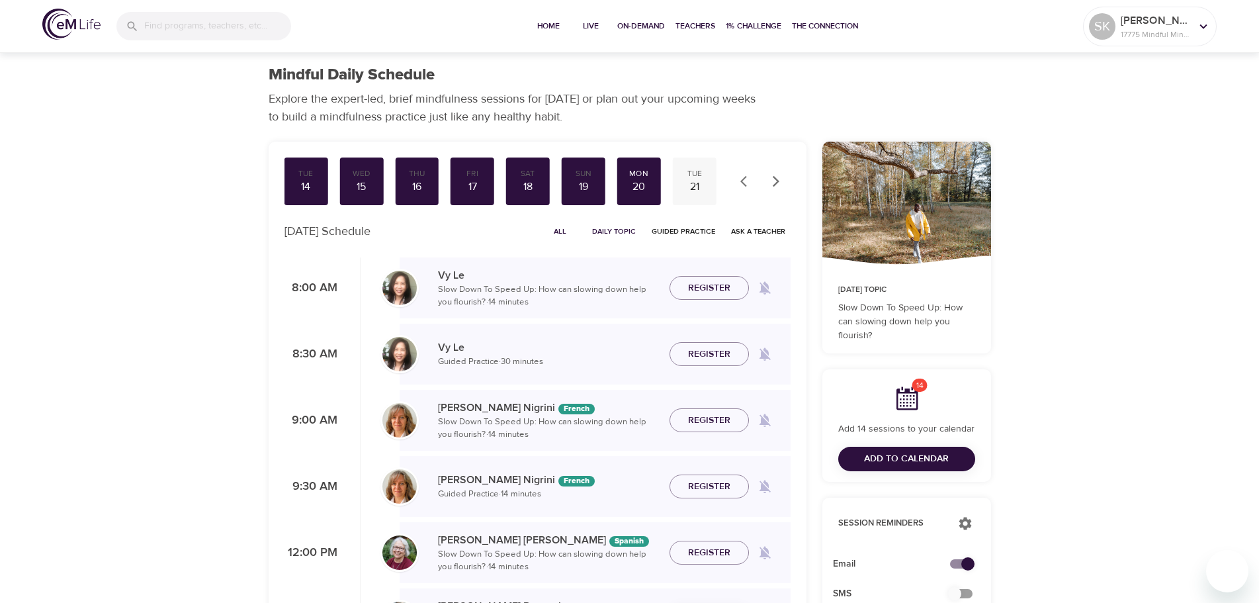
click at [695, 185] on div "21" at bounding box center [694, 186] width 33 height 15
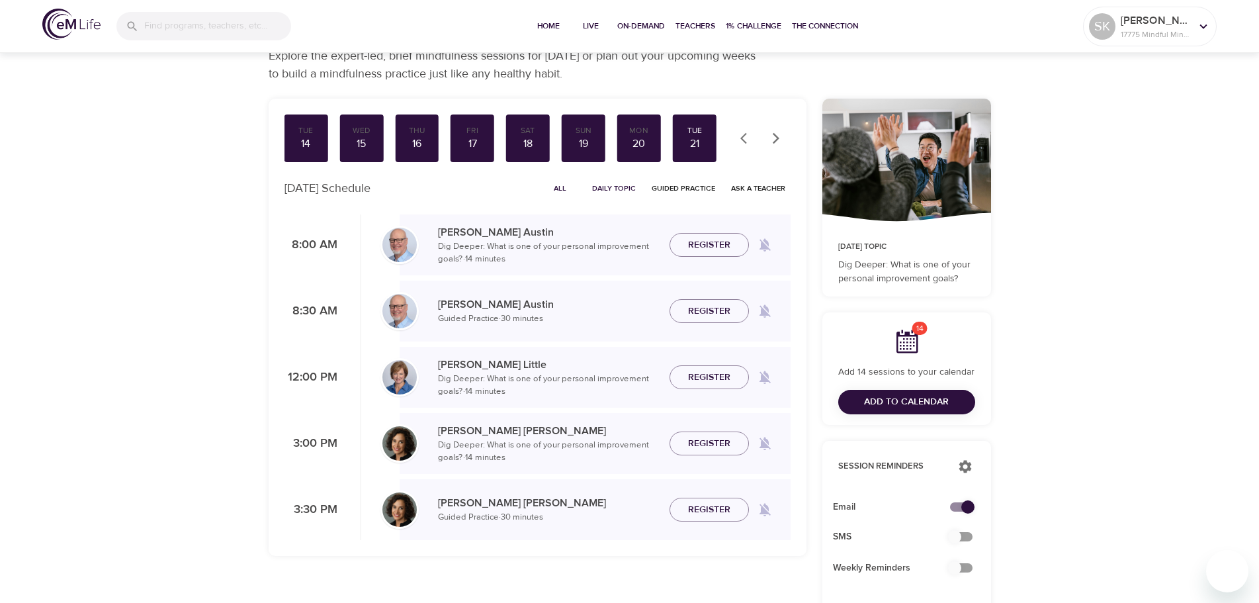
scroll to position [66, 0]
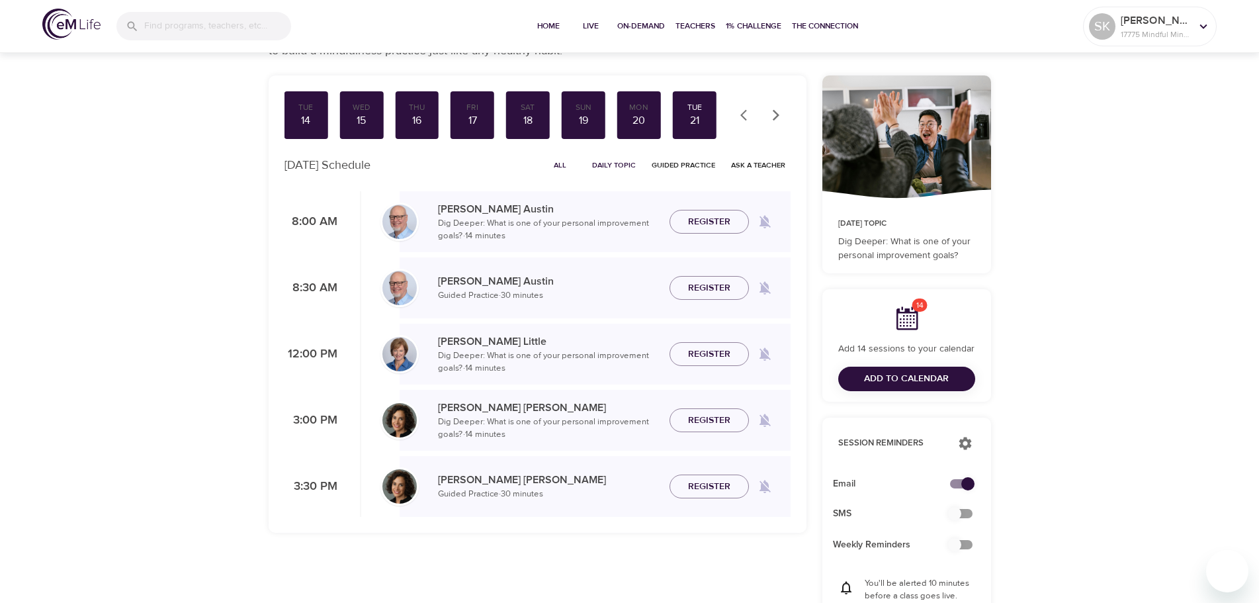
drag, startPoint x: 697, startPoint y: 357, endPoint x: 26, endPoint y: 312, distance: 672.2
click at [697, 357] on span "Register" at bounding box center [709, 354] width 42 height 17
click at [777, 114] on icon "button" at bounding box center [775, 114] width 7 height 11
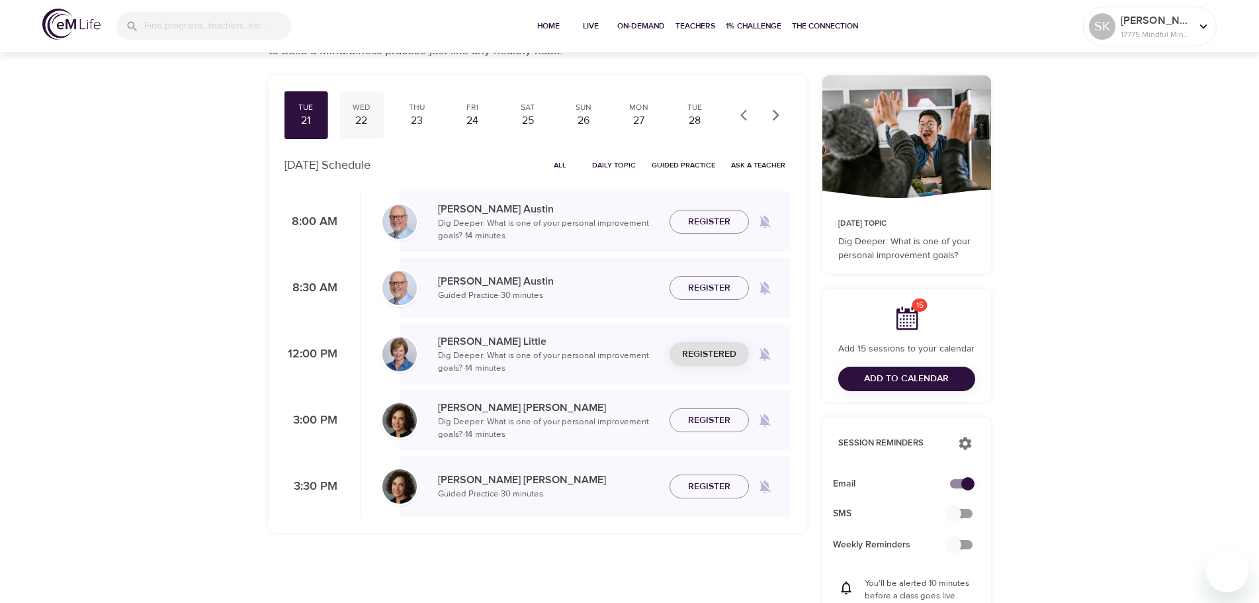
click at [364, 119] on div "22" at bounding box center [361, 120] width 33 height 15
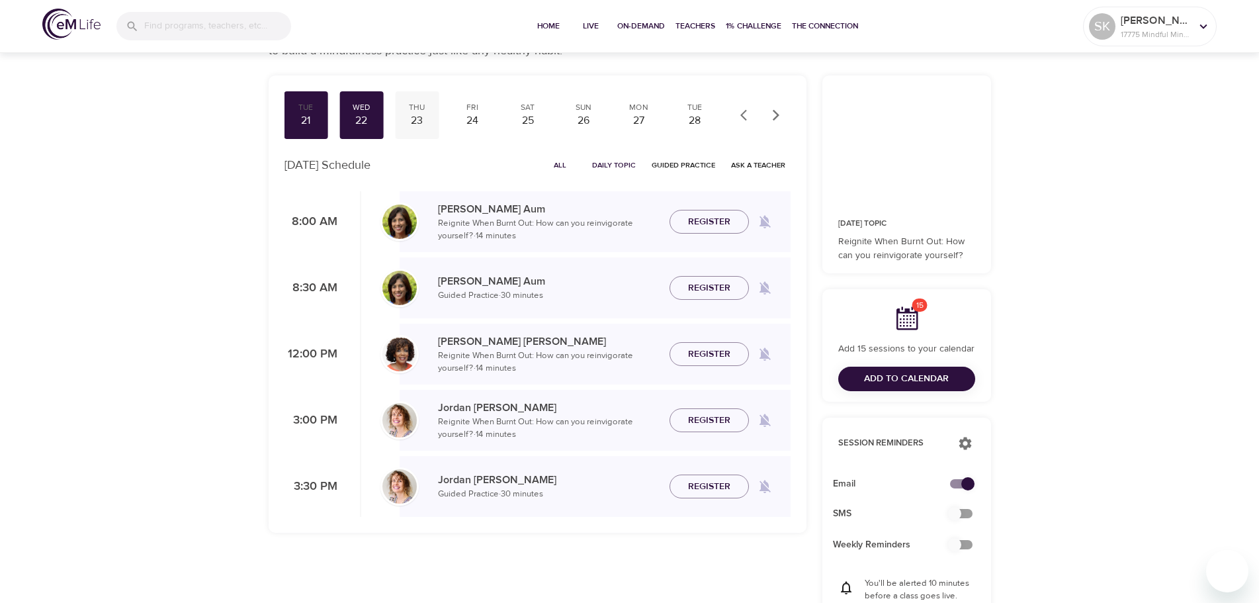
click at [424, 115] on div "23" at bounding box center [416, 120] width 33 height 15
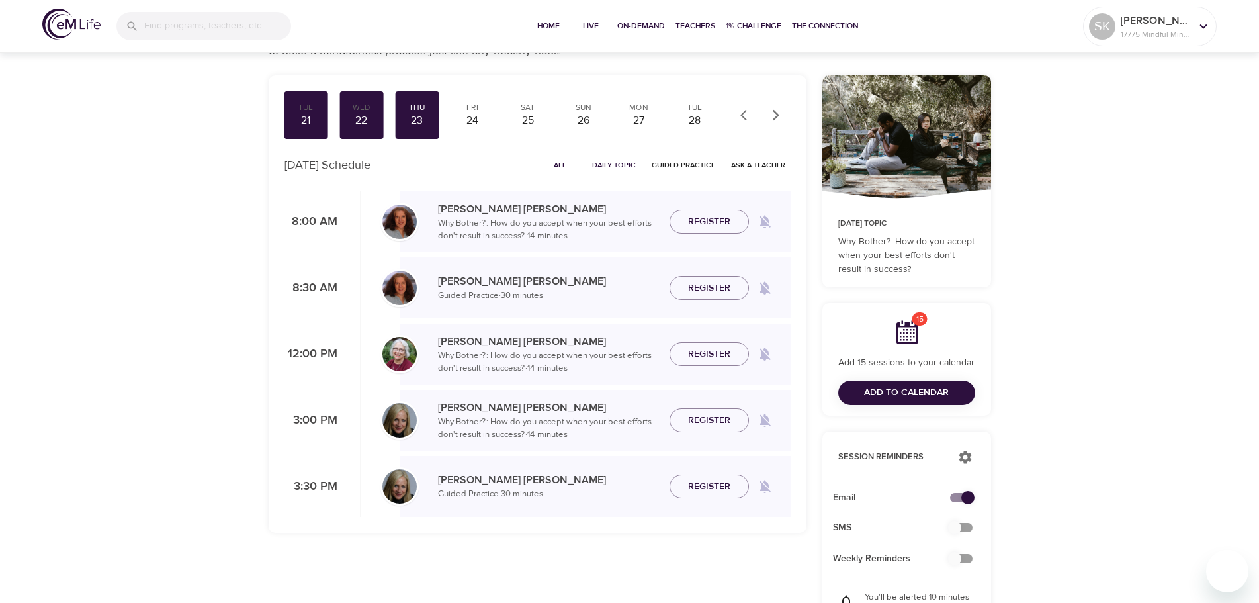
drag, startPoint x: 706, startPoint y: 354, endPoint x: 565, endPoint y: 323, distance: 144.9
click at [706, 354] on span "Register" at bounding box center [709, 354] width 42 height 17
click at [470, 117] on div "24" at bounding box center [472, 120] width 33 height 15
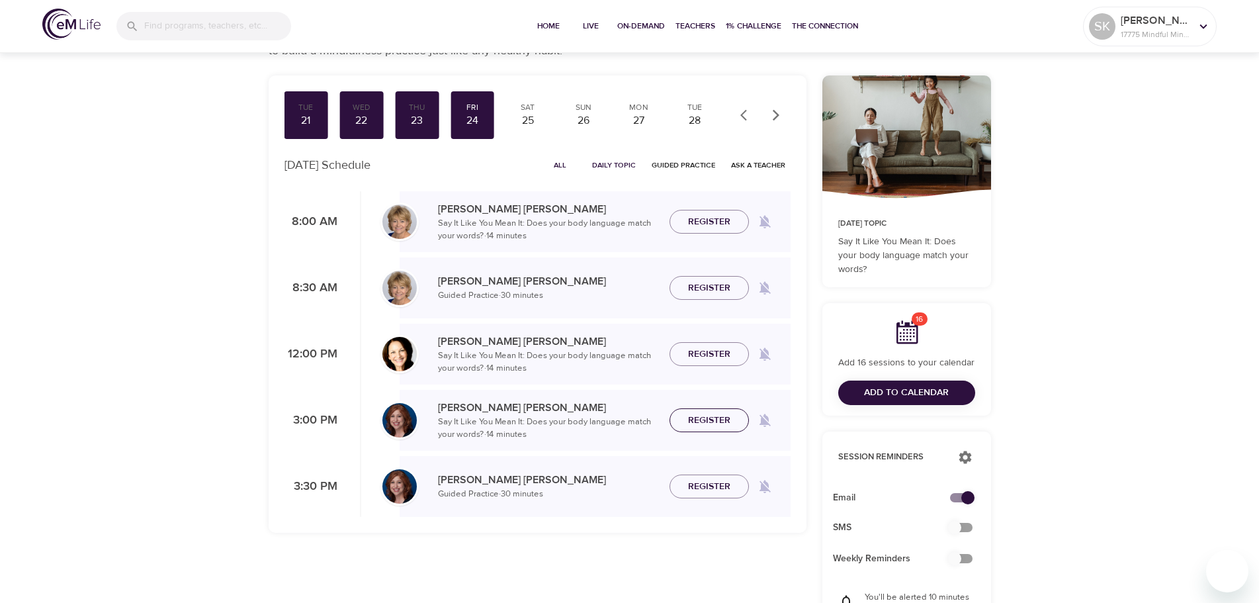
click at [722, 420] on span "Register" at bounding box center [709, 420] width 42 height 17
click at [715, 484] on span "Register" at bounding box center [709, 486] width 42 height 17
click at [524, 121] on div "25" at bounding box center [527, 120] width 33 height 15
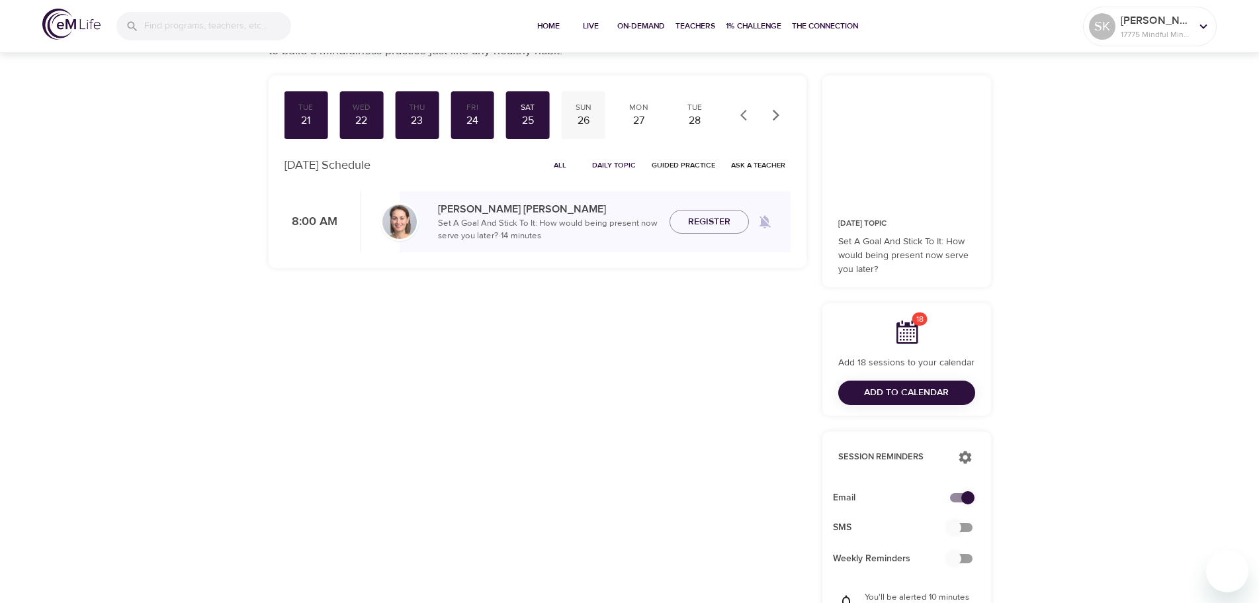
click at [585, 113] on div "26" at bounding box center [583, 120] width 33 height 15
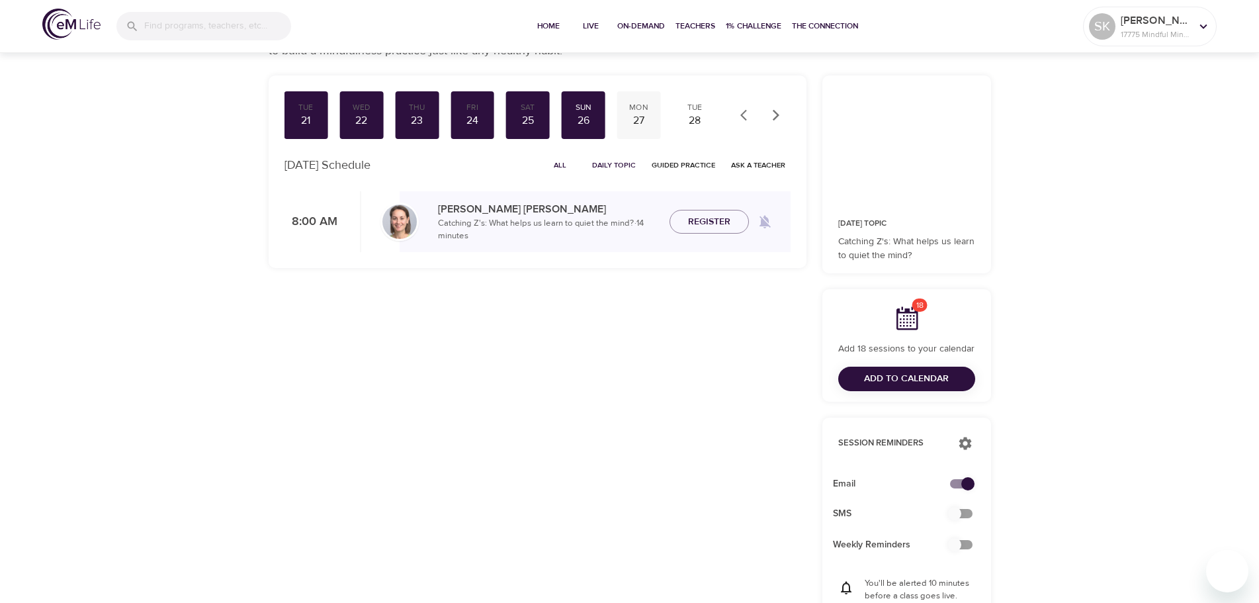
click at [642, 117] on div "27" at bounding box center [638, 120] width 33 height 15
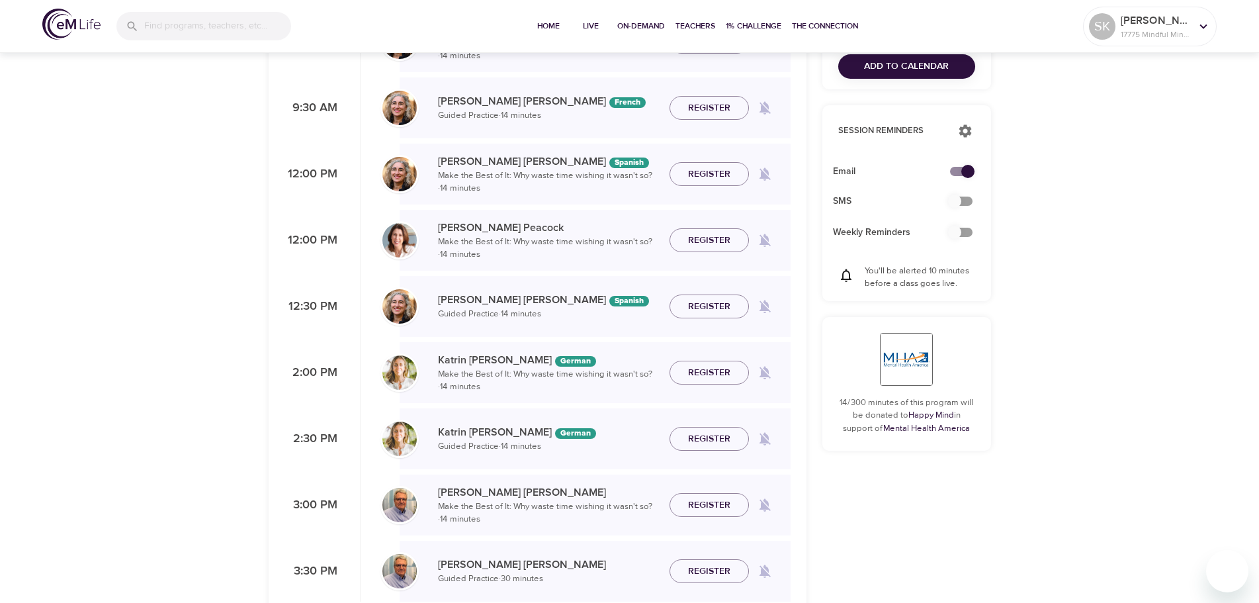
scroll to position [397, 0]
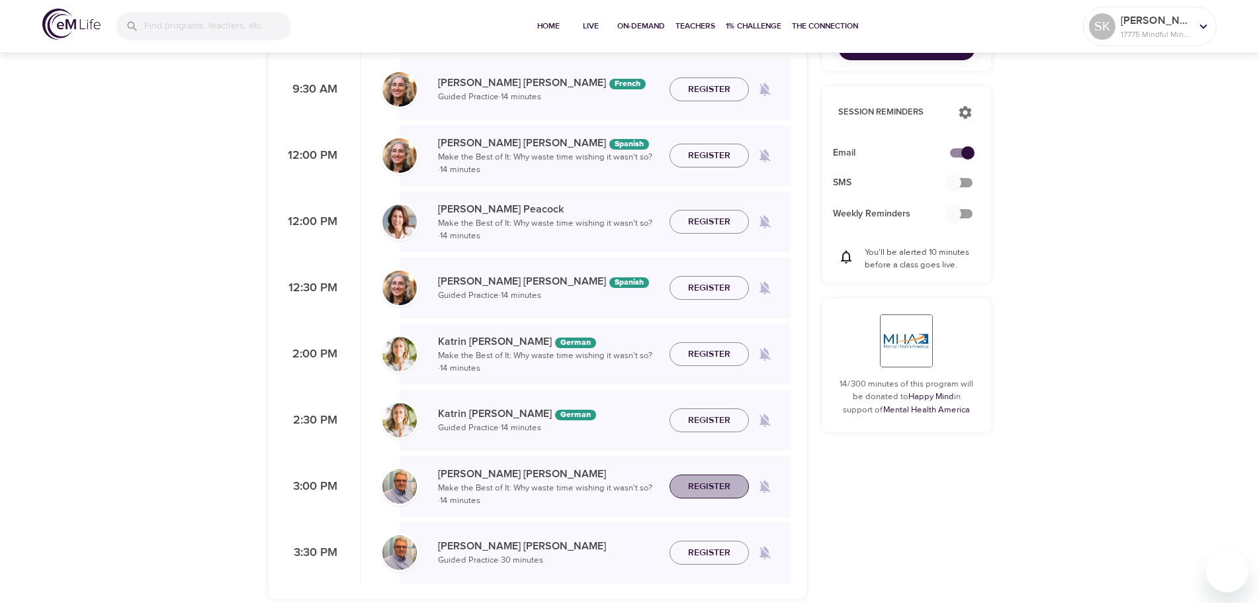
click at [700, 487] on span "Register" at bounding box center [709, 486] width 42 height 17
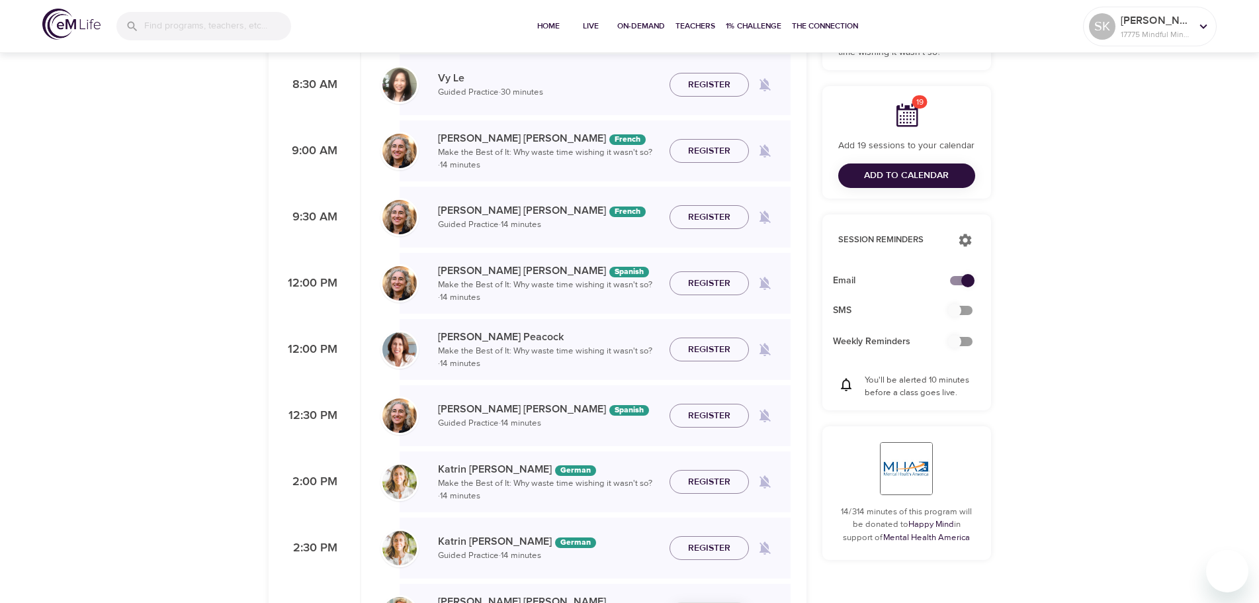
scroll to position [0, 0]
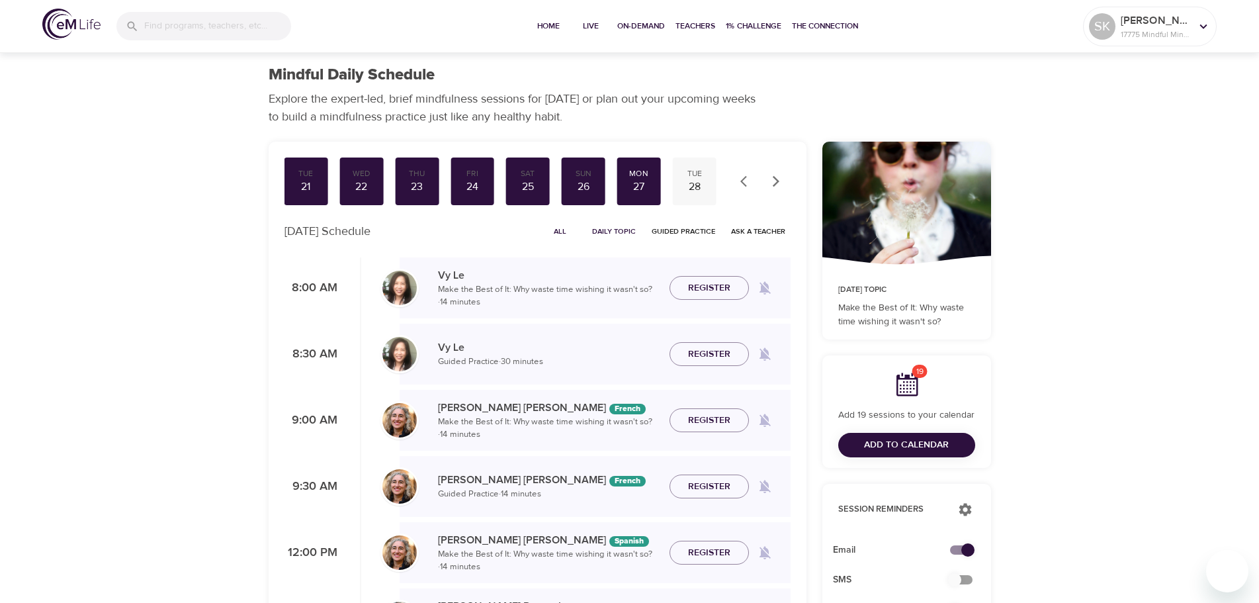
click at [694, 183] on div "28" at bounding box center [694, 186] width 33 height 15
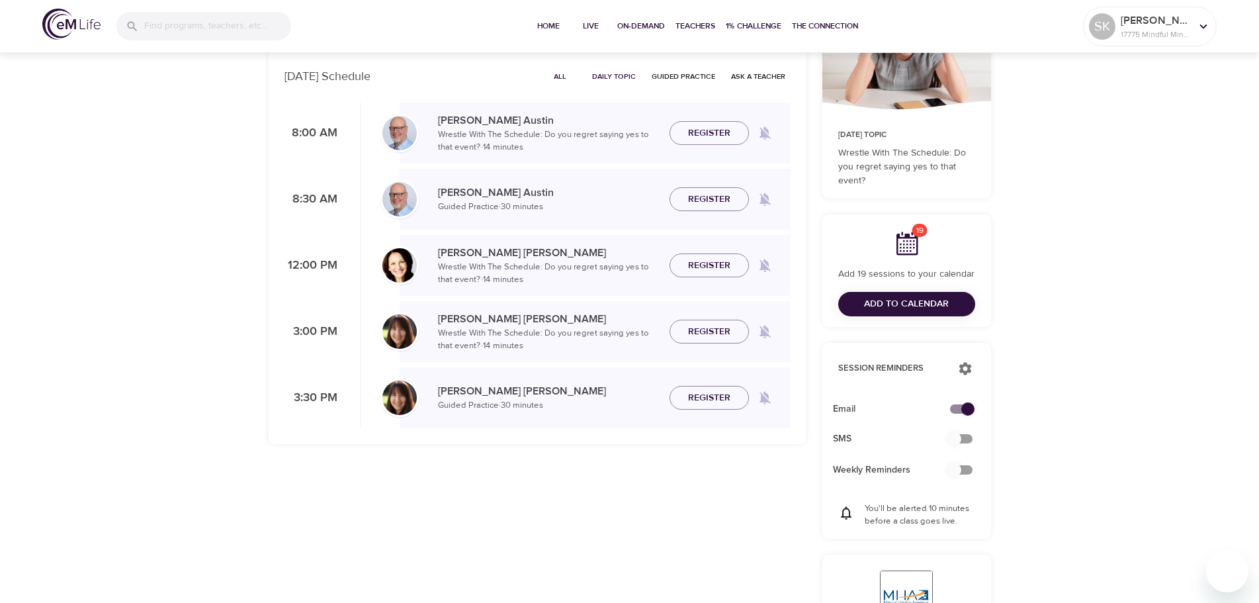
scroll to position [66, 0]
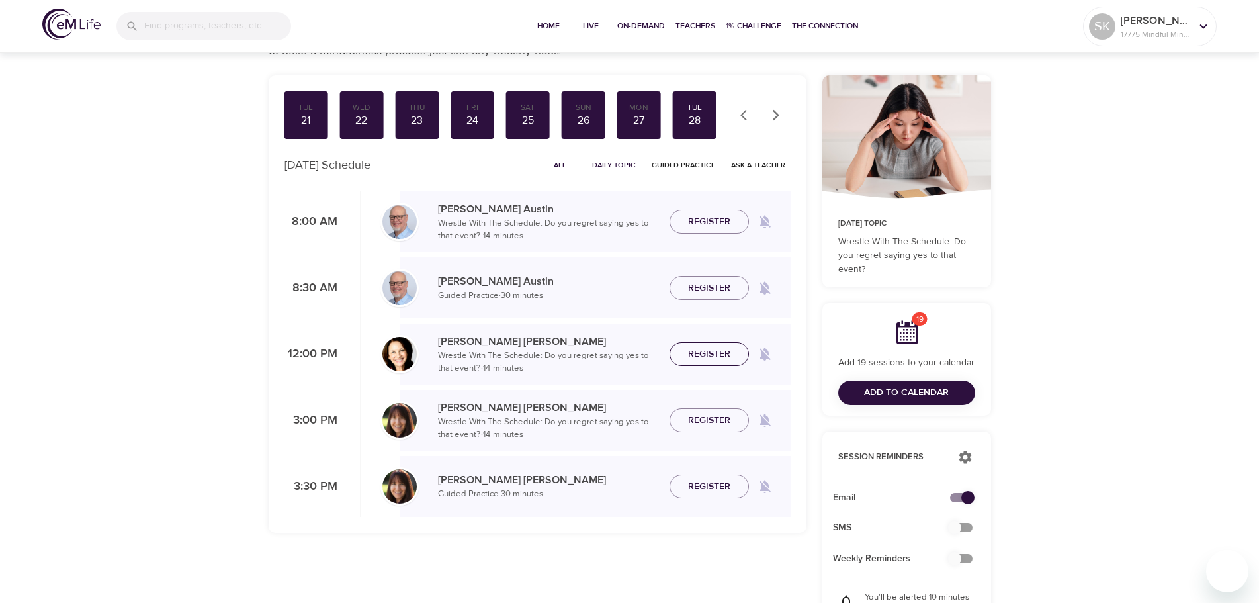
click at [718, 354] on span "Register" at bounding box center [709, 354] width 42 height 17
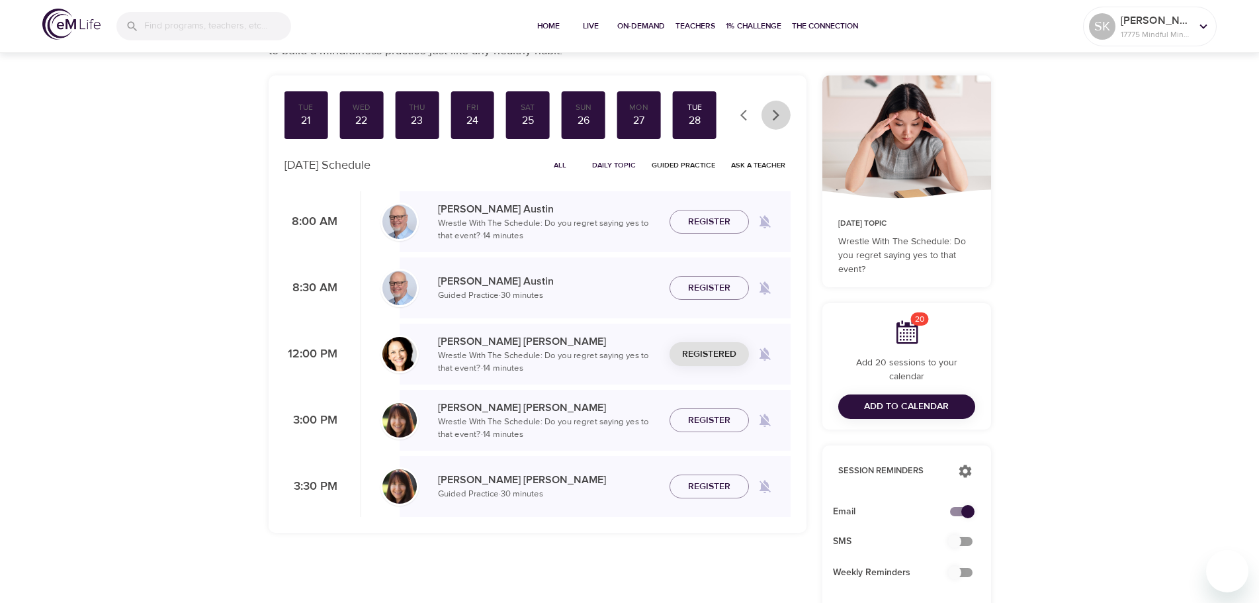
click at [775, 118] on icon "button" at bounding box center [775, 114] width 7 height 11
click at [704, 123] on div "29" at bounding box center [694, 120] width 33 height 15
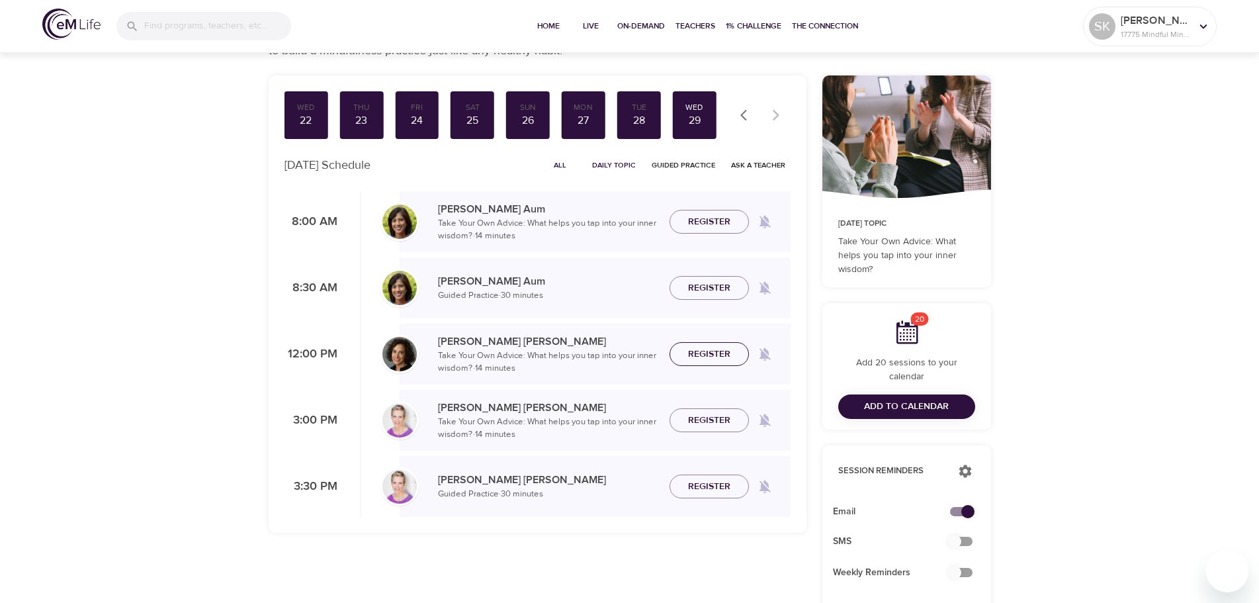
click at [718, 353] on span "Register" at bounding box center [709, 354] width 42 height 17
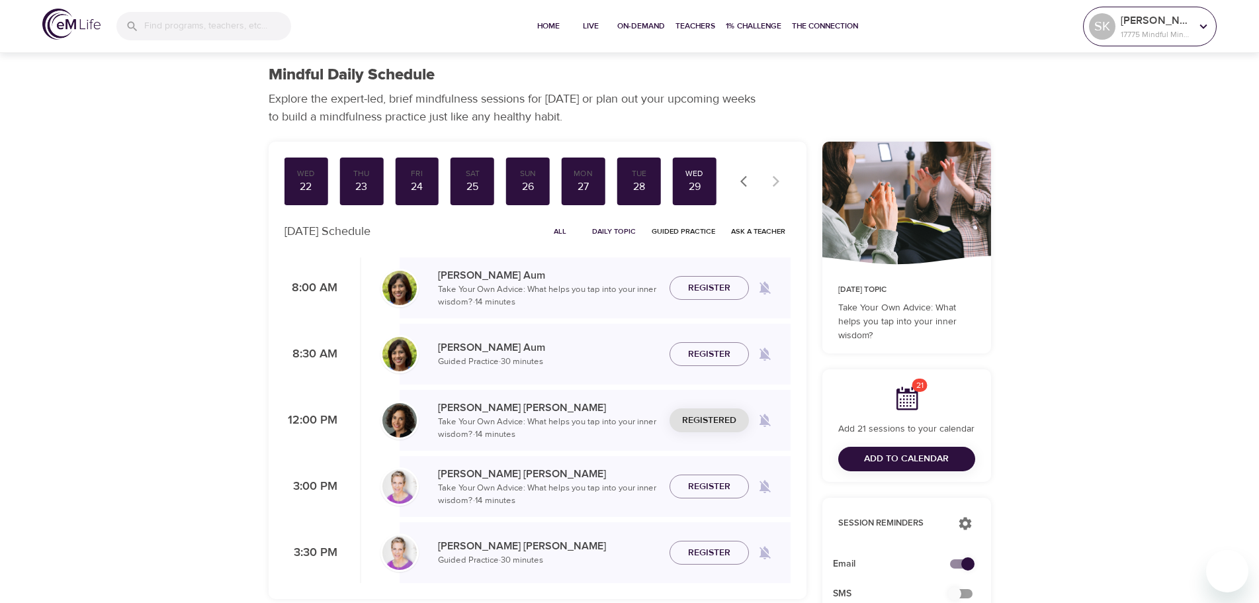
drag, startPoint x: 1212, startPoint y: 28, endPoint x: 1205, endPoint y: 35, distance: 9.4
click at [1212, 28] on div at bounding box center [1203, 27] width 20 height 20
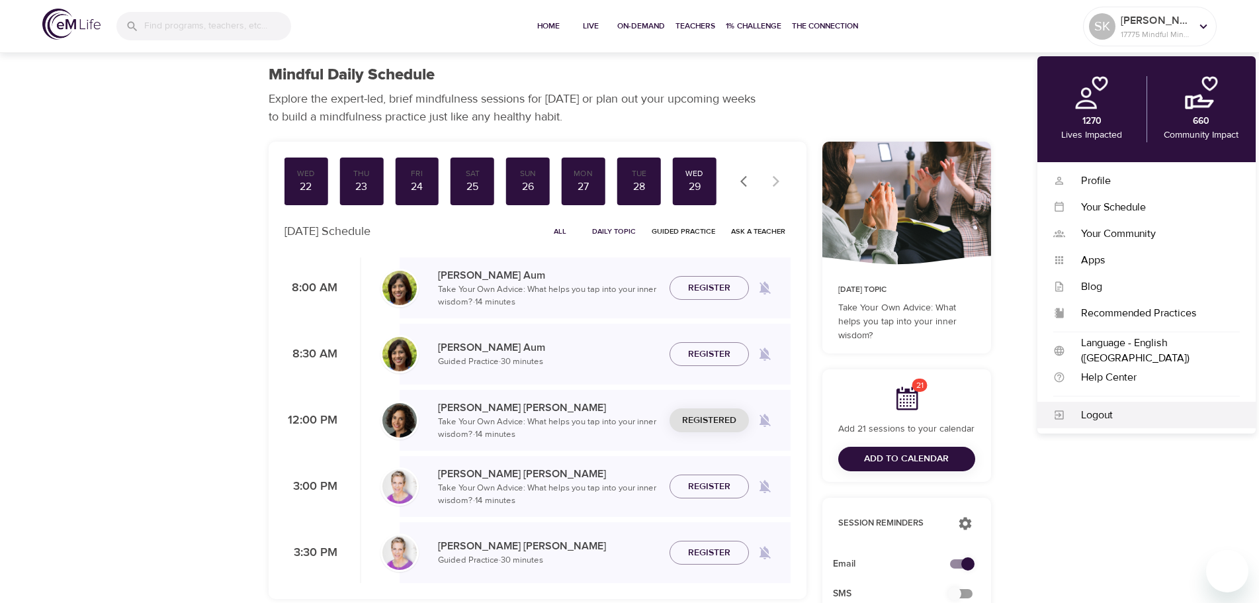
click at [1095, 419] on div "Logout" at bounding box center [1152, 414] width 175 height 15
